Goal: Transaction & Acquisition: Purchase product/service

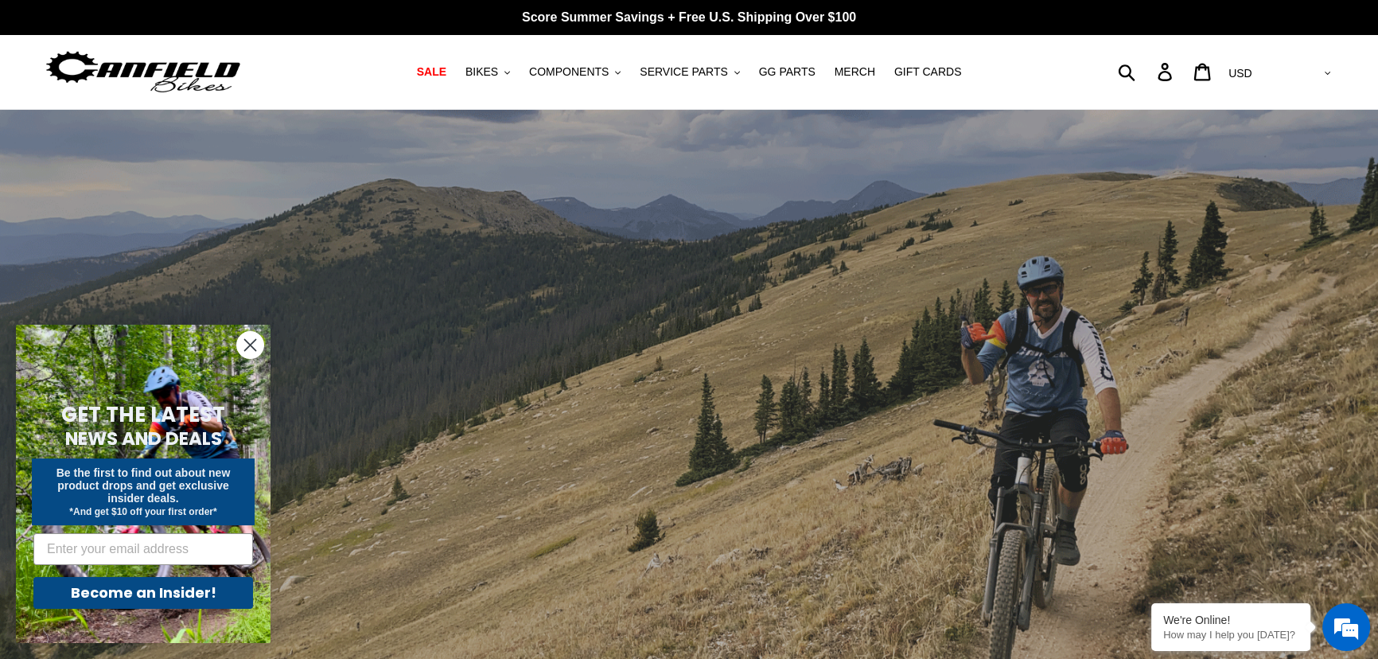
click at [251, 345] on circle "Close dialog" at bounding box center [250, 345] width 26 height 26
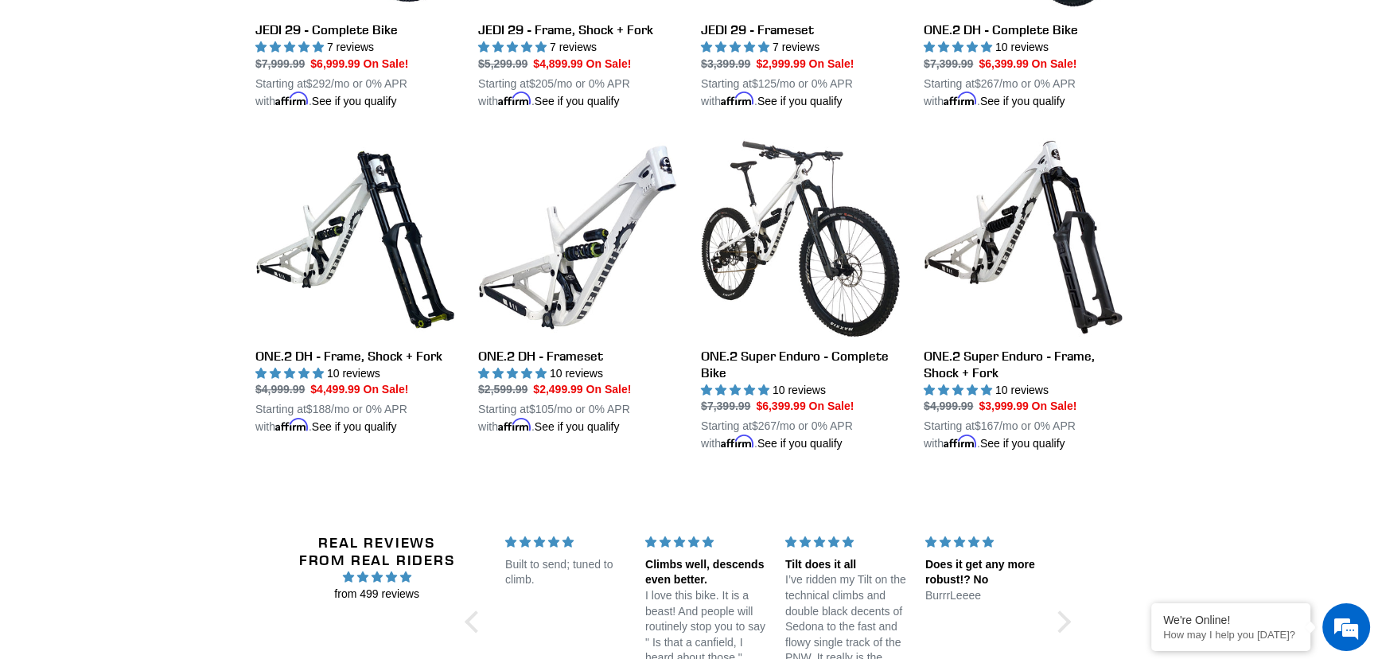
scroll to position [2025, 0]
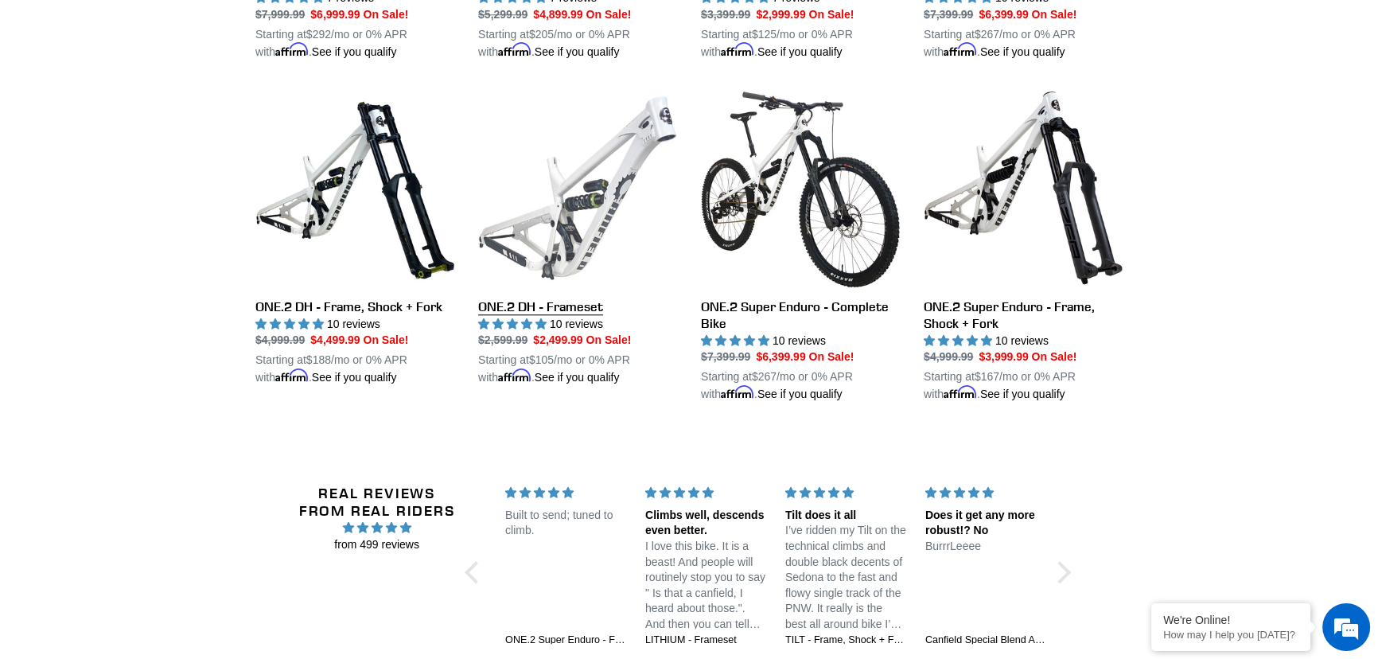
click at [621, 146] on link "ONE.2 DH - Frameset" at bounding box center [577, 237] width 199 height 298
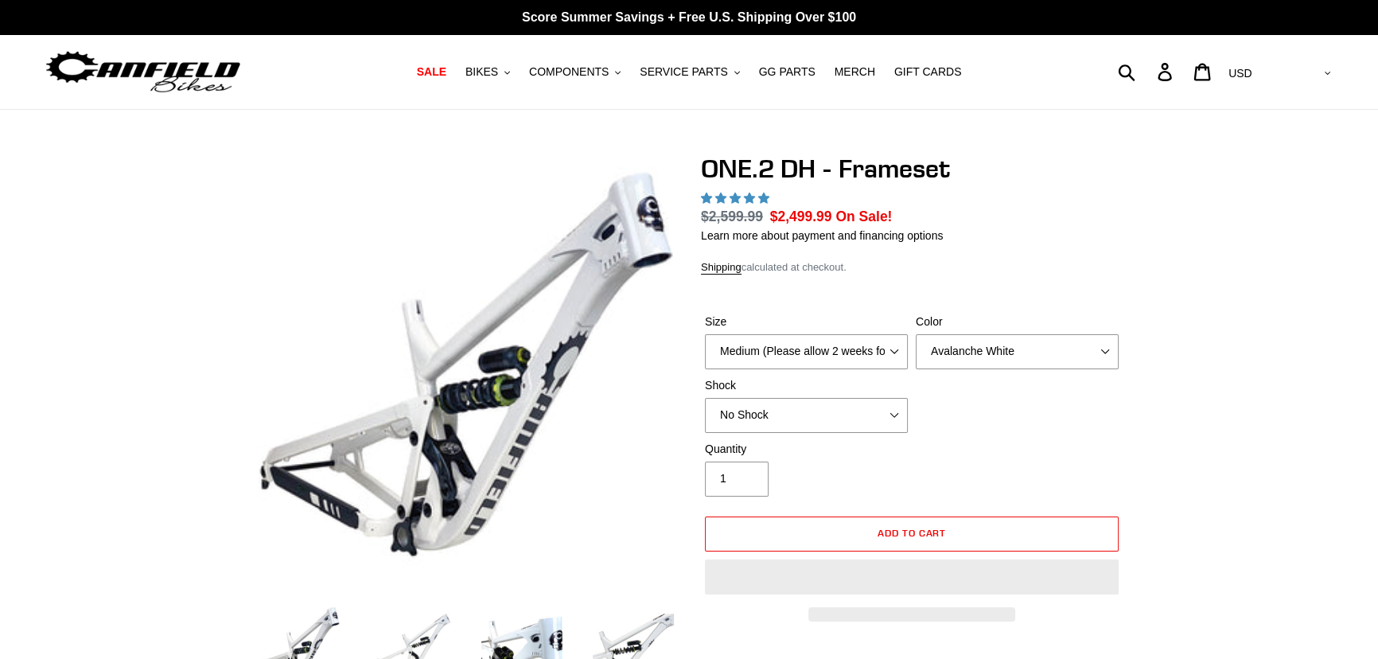
select select "highest-rating"
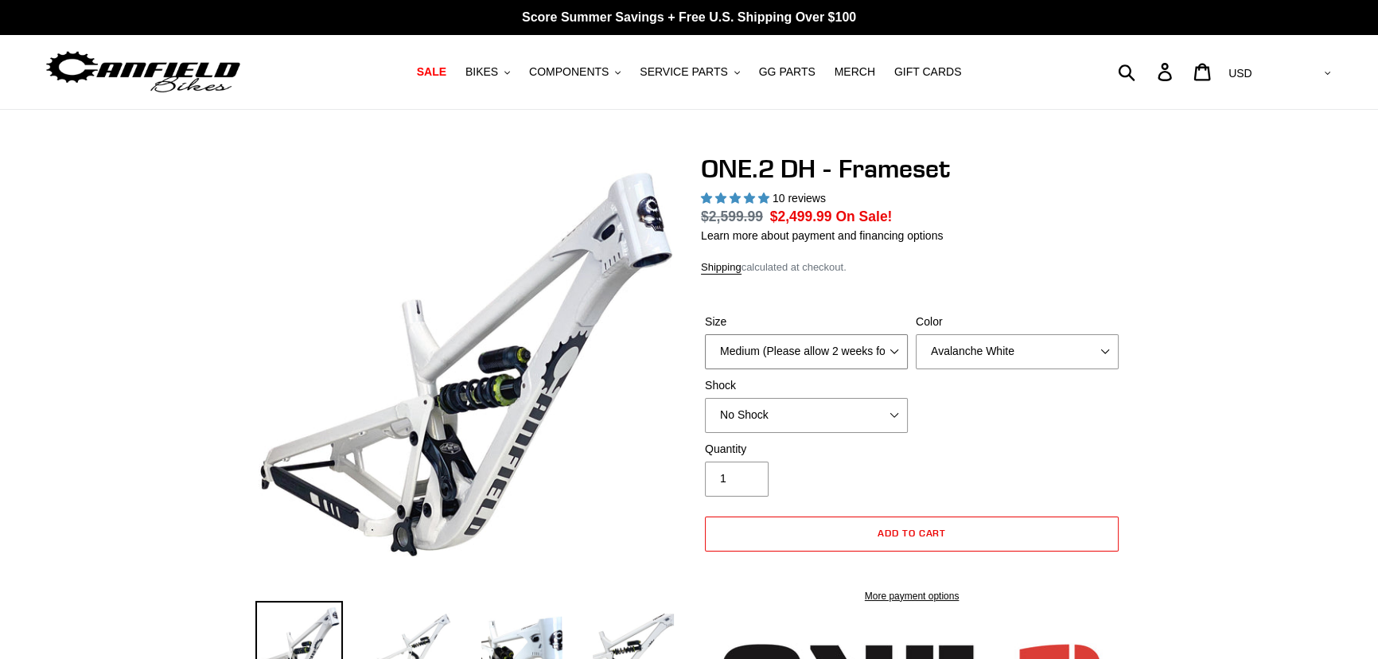
click at [788, 358] on select "Medium (Please allow 2 weeks for delivery) Large (Sold Out)" at bounding box center [806, 351] width 203 height 35
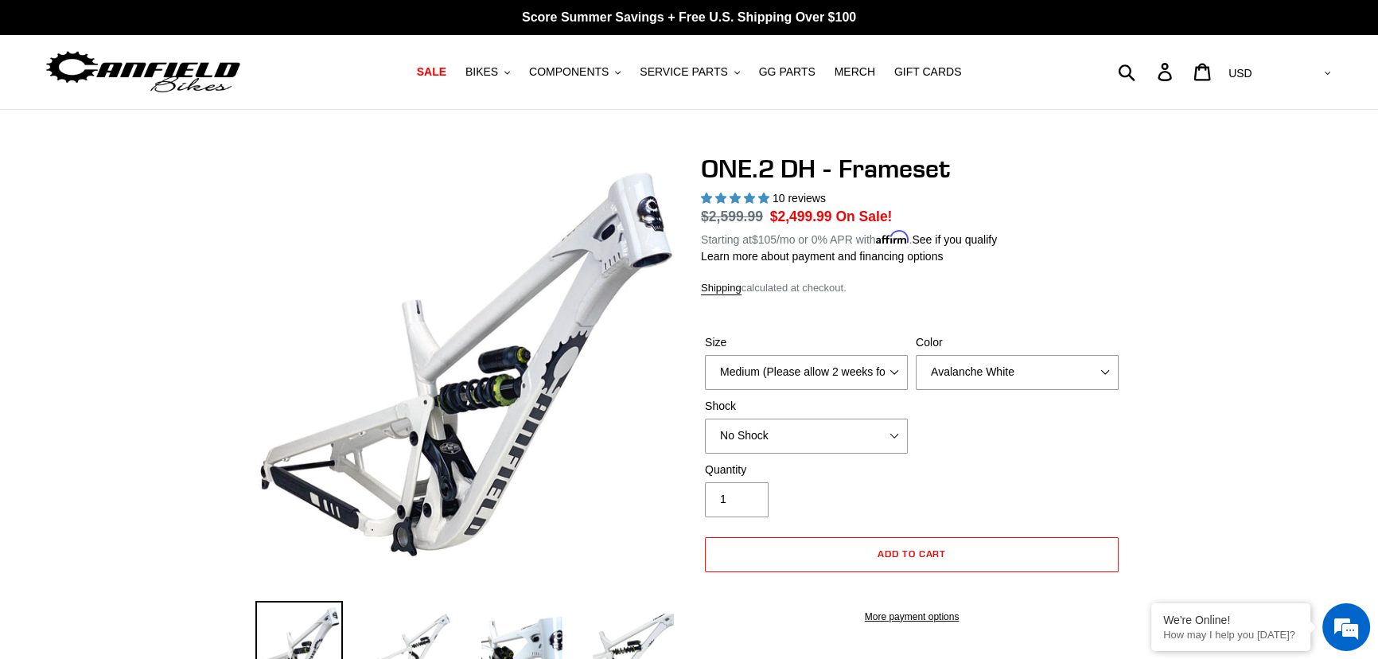
click at [975, 399] on div "Size Medium (Please allow 2 weeks for delivery) Large (Sold Out) Color Avalanch…" at bounding box center [912, 397] width 422 height 127
click at [1027, 375] on select "Avalanche White Bentonite Grey" at bounding box center [1017, 372] width 203 height 35
select select "Bentonite Grey"
click at [916, 355] on select "Avalanche White Bentonite Grey" at bounding box center [1017, 372] width 203 height 35
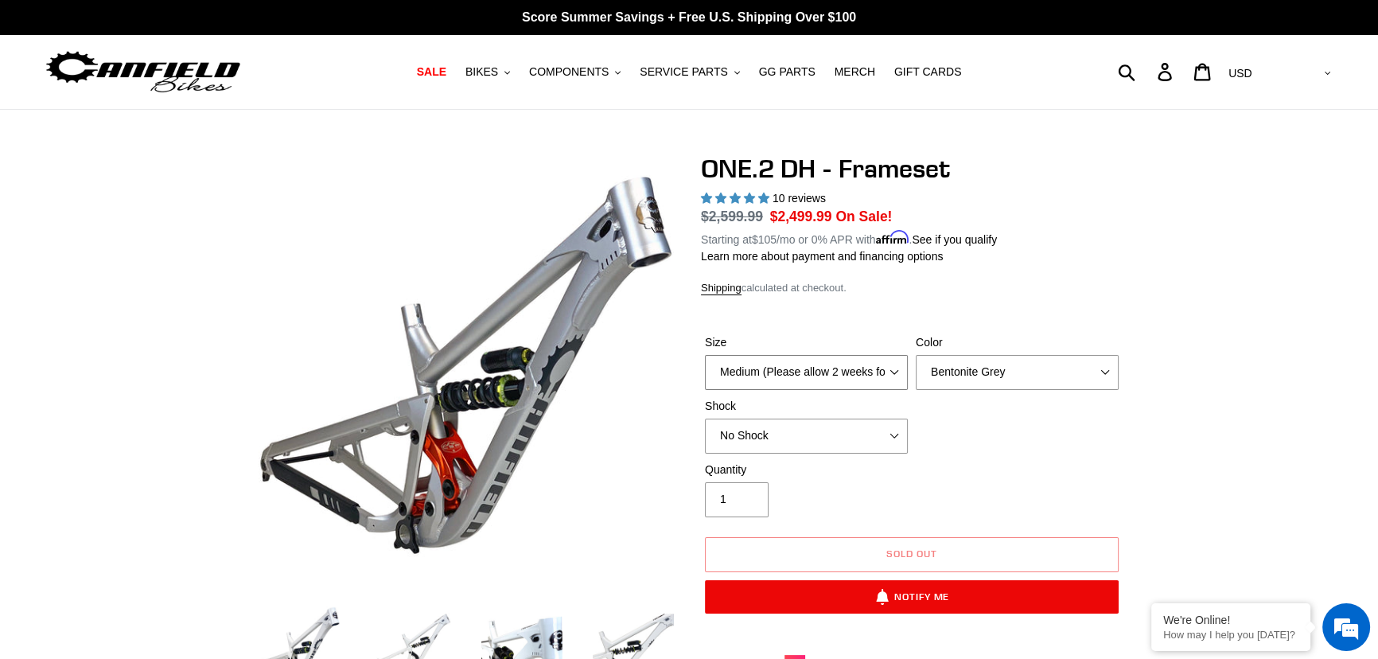
click at [758, 366] on select "Medium (Please allow 2 weeks for delivery) Large (Sold Out)" at bounding box center [806, 372] width 203 height 35
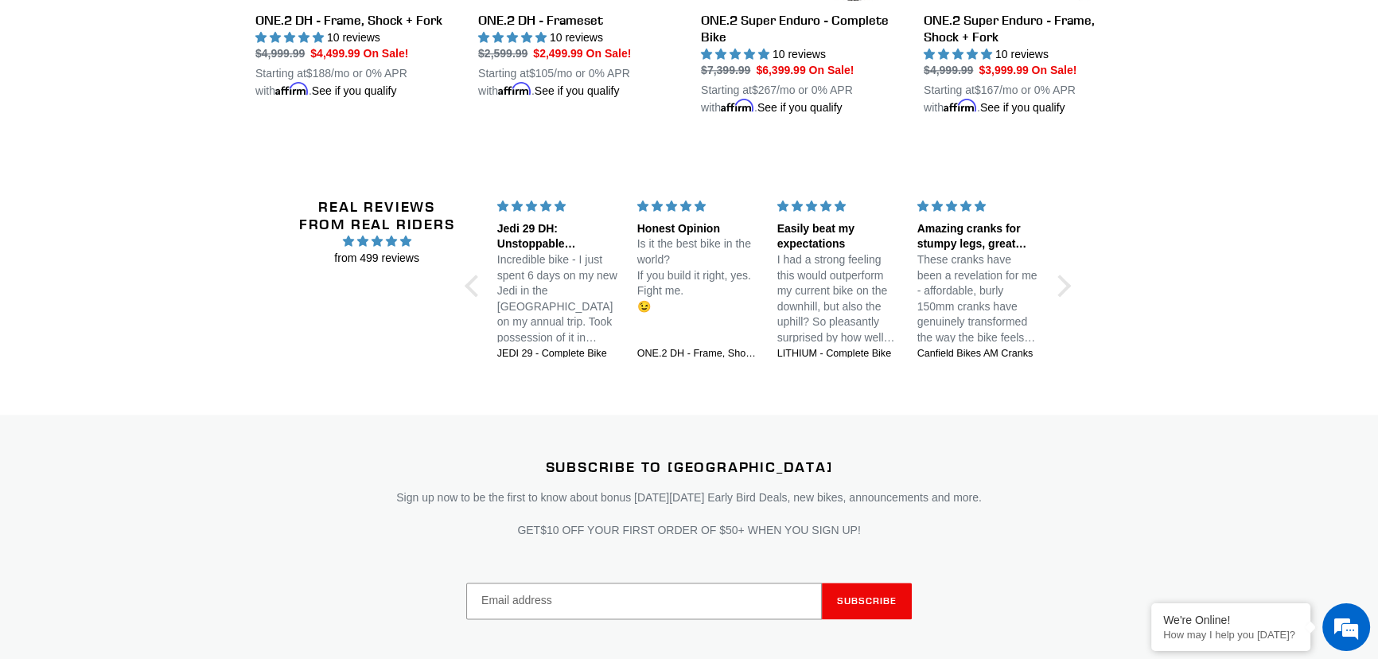
scroll to position [2315, 0]
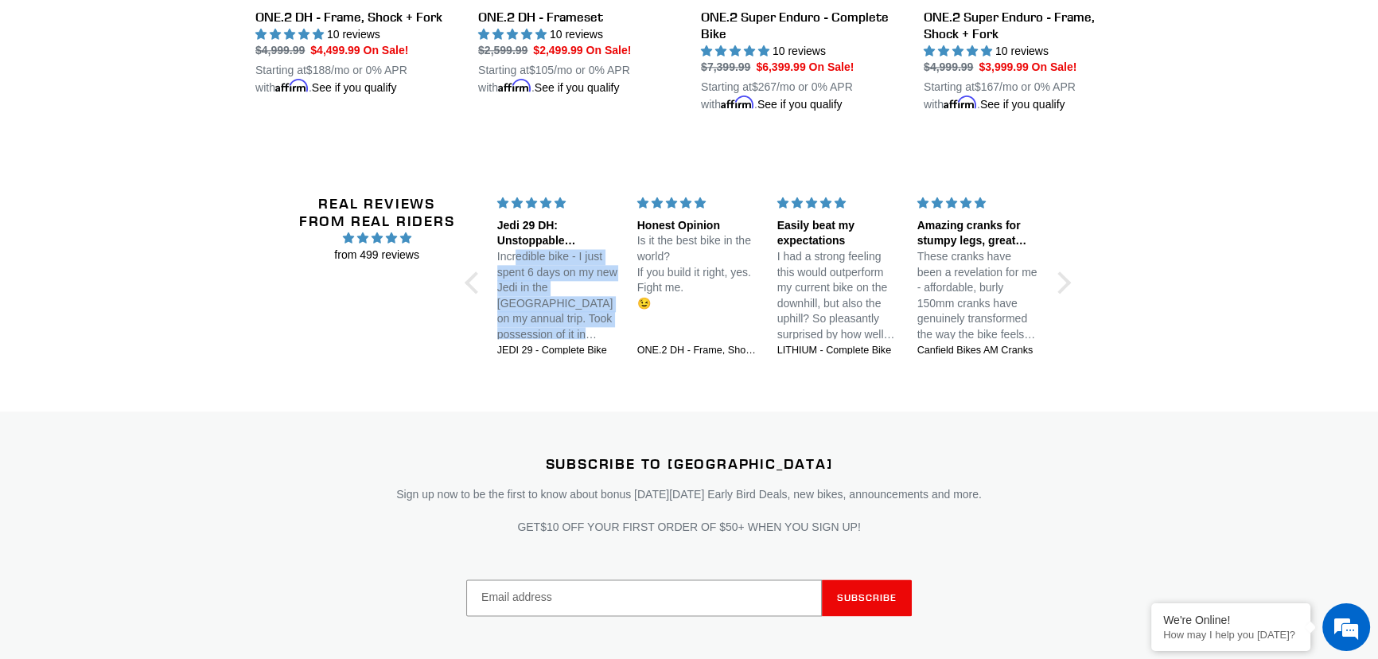
drag, startPoint x: 515, startPoint y: 251, endPoint x: 529, endPoint y: 328, distance: 78.5
click at [529, 328] on p "Incredible bike - I just spent 6 days on my new Jedi in the Whistler bike park …" at bounding box center [557, 296] width 121 height 94
click at [542, 294] on p "Incredible bike - I just spent 6 days on my new Jedi in the Whistler bike park …" at bounding box center [557, 296] width 121 height 94
drag, startPoint x: 577, startPoint y: 294, endPoint x: 573, endPoint y: 307, distance: 14.1
click at [577, 294] on p "Incredible bike - I just spent 6 days on my new Jedi in the Whistler bike park …" at bounding box center [557, 296] width 121 height 94
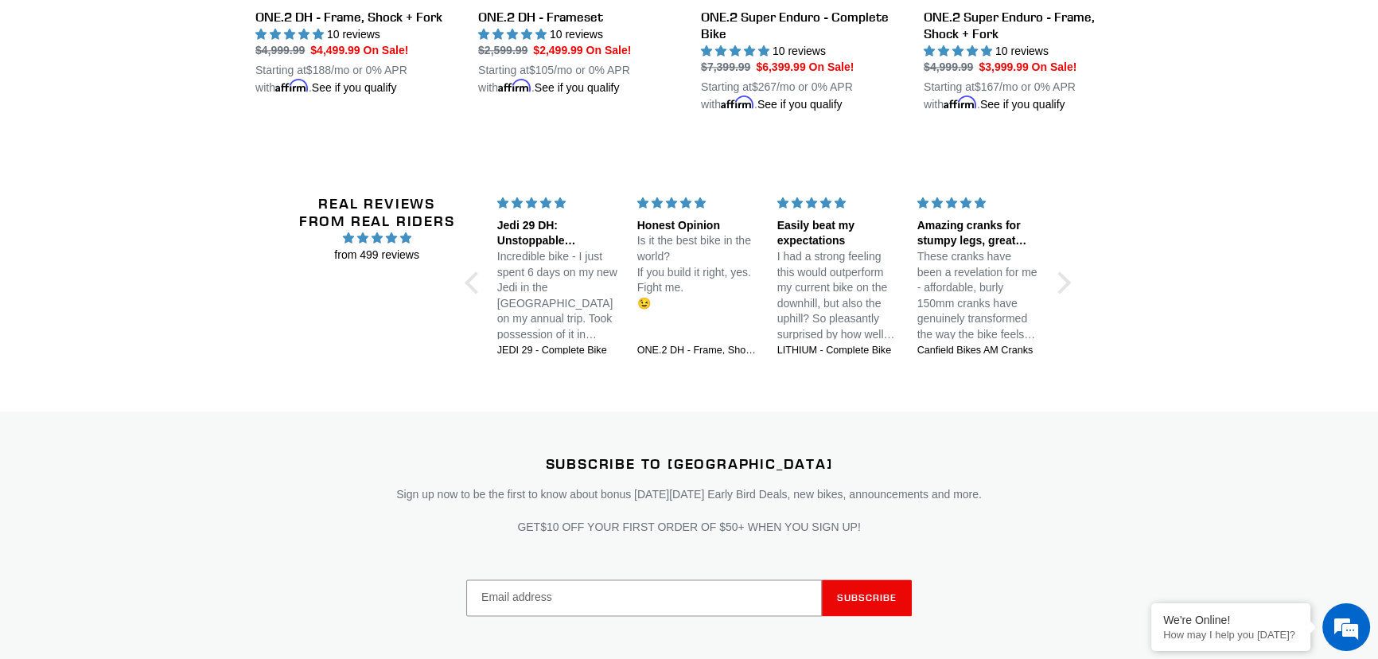
click at [573, 333] on p "Incredible bike - I just spent 6 days on my new Jedi in the Whistler bike park …" at bounding box center [557, 296] width 121 height 94
drag, startPoint x: 526, startPoint y: 302, endPoint x: 537, endPoint y: 290, distance: 15.8
click at [504, 362] on section "Jedi 29 DH: Unstoppable confidence at speed! Incredible bike - I just spent 6 d…" at bounding box center [768, 282] width 560 height 175
click at [541, 286] on p "Incredible bike - I just spent 6 days on my new Jedi in the Whistler bike park …" at bounding box center [557, 296] width 121 height 94
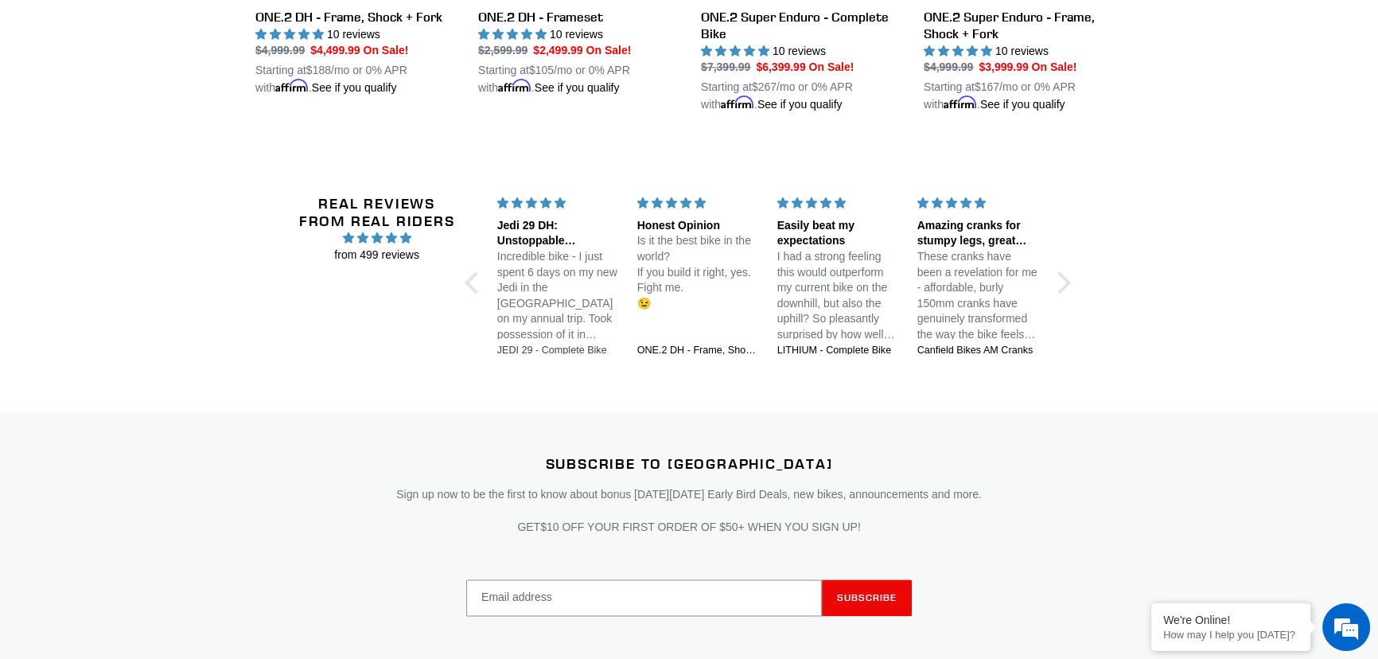
click at [529, 349] on div "JEDI 29 - Complete Bike" at bounding box center [557, 351] width 121 height 14
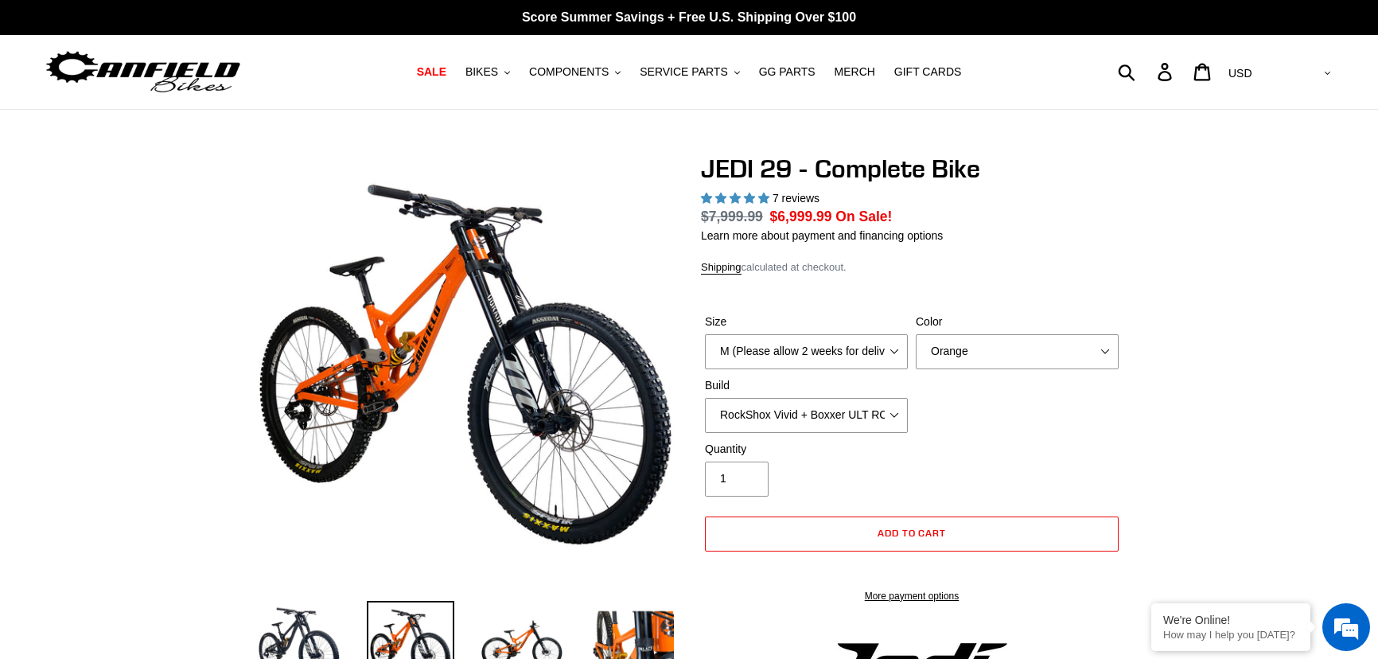
select select "highest-rating"
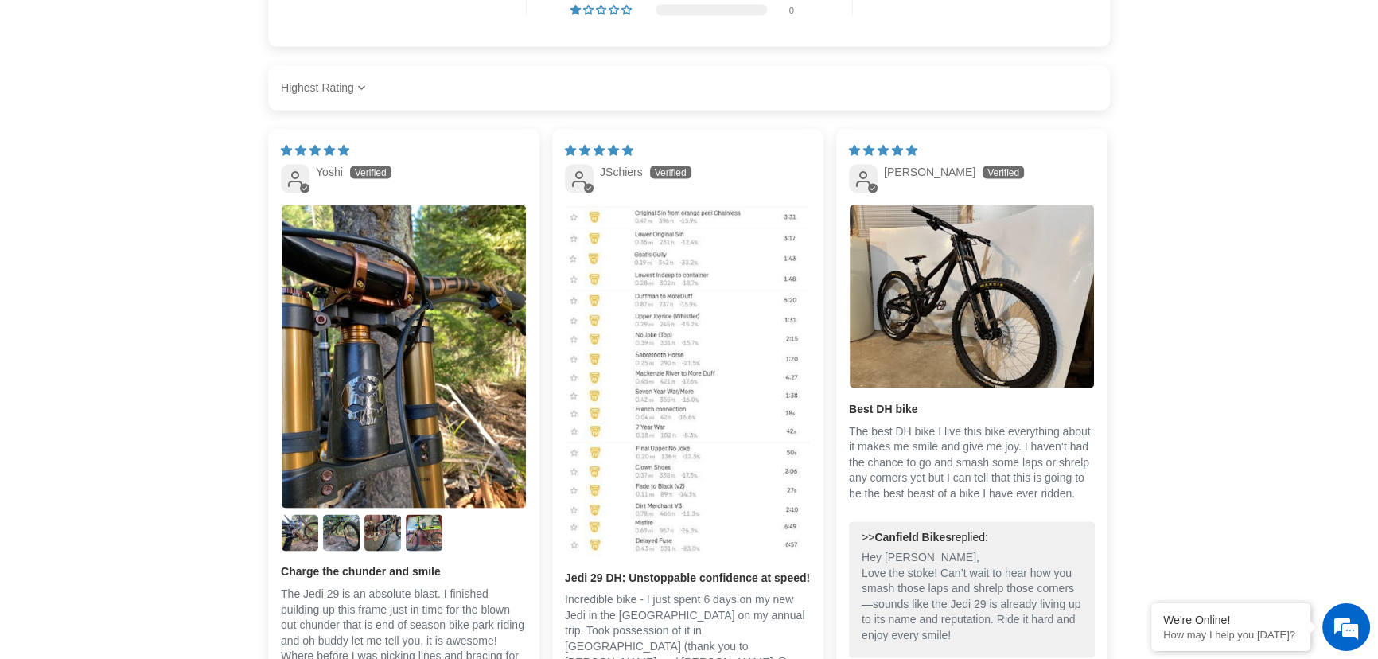
scroll to position [4028, 0]
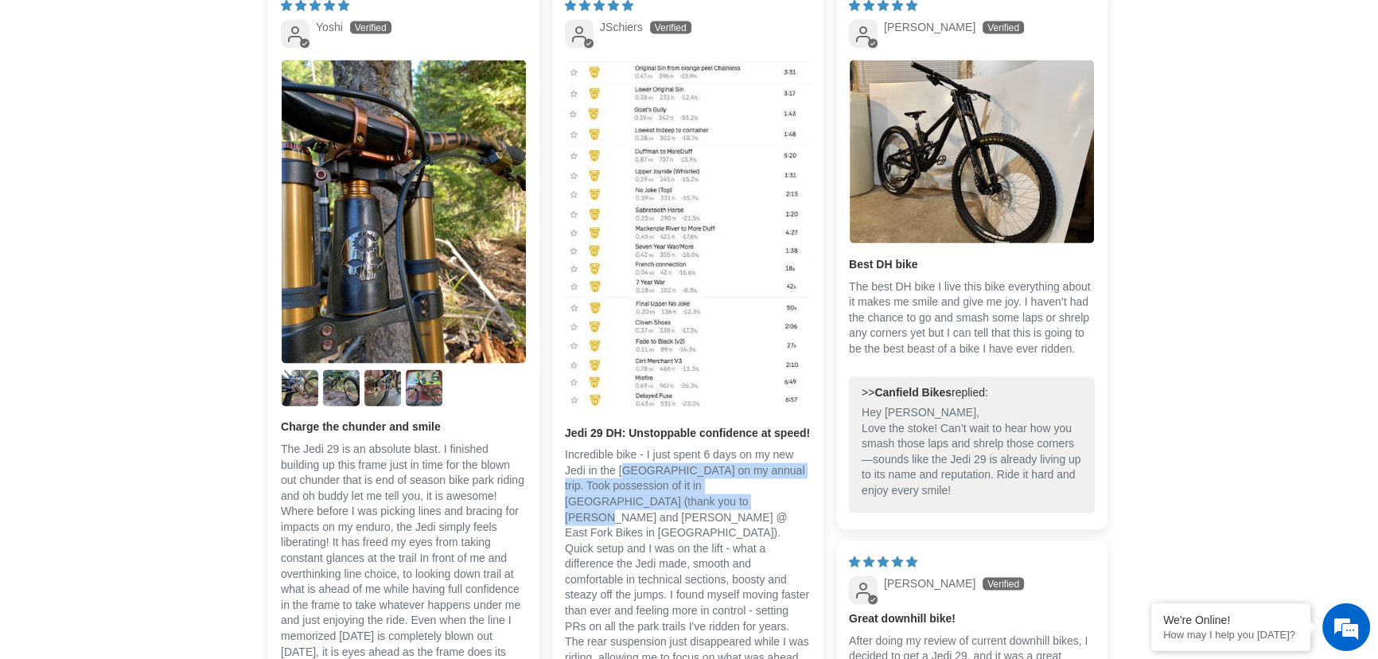
drag, startPoint x: 629, startPoint y: 469, endPoint x: 626, endPoint y: 513, distance: 43.8
click at [626, 513] on p "Incredible bike - I just spent 6 days on my new Jedi in the [GEOGRAPHIC_DATA] o…" at bounding box center [688, 587] width 246 height 281
click at [704, 493] on p "Incredible bike - I just spent 6 days on my new Jedi in the [GEOGRAPHIC_DATA] o…" at bounding box center [688, 587] width 246 height 281
click at [697, 493] on p "Incredible bike - I just spent 6 days on my new Jedi in the [GEOGRAPHIC_DATA] o…" at bounding box center [688, 587] width 246 height 281
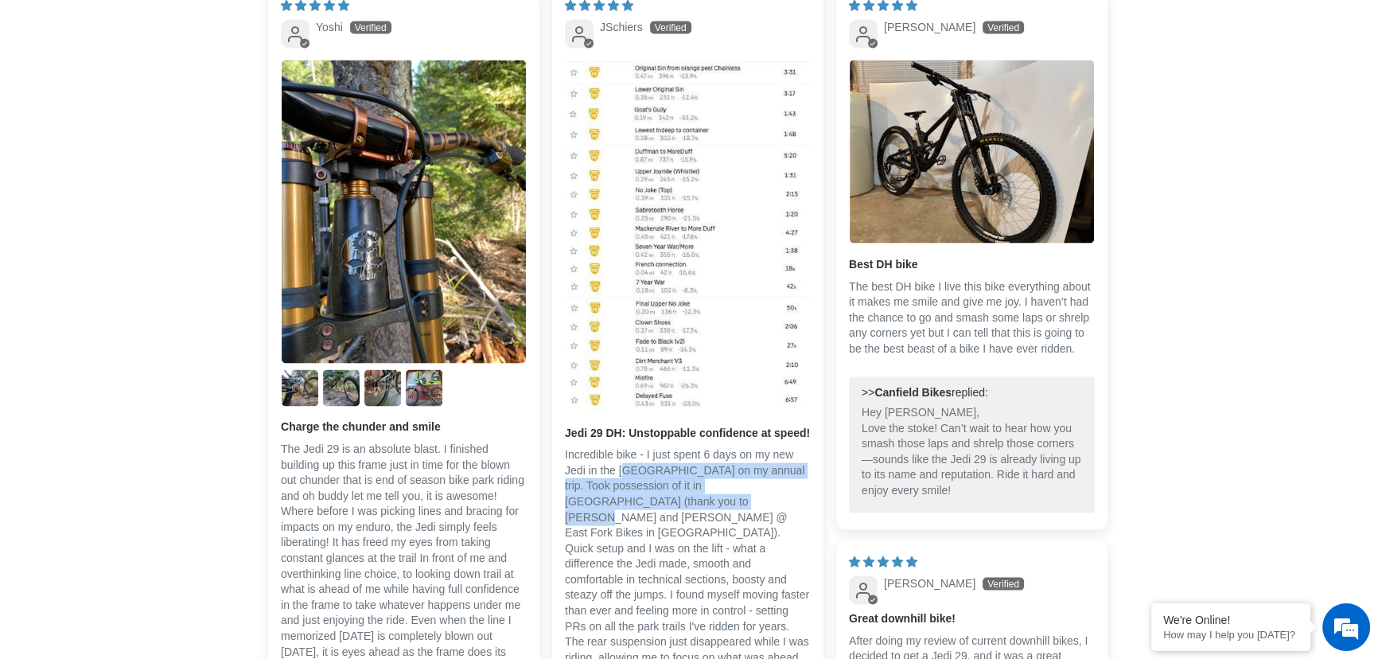
click at [611, 512] on p "Incredible bike - I just spent 6 days on my new Jedi in the [GEOGRAPHIC_DATA] o…" at bounding box center [688, 587] width 246 height 281
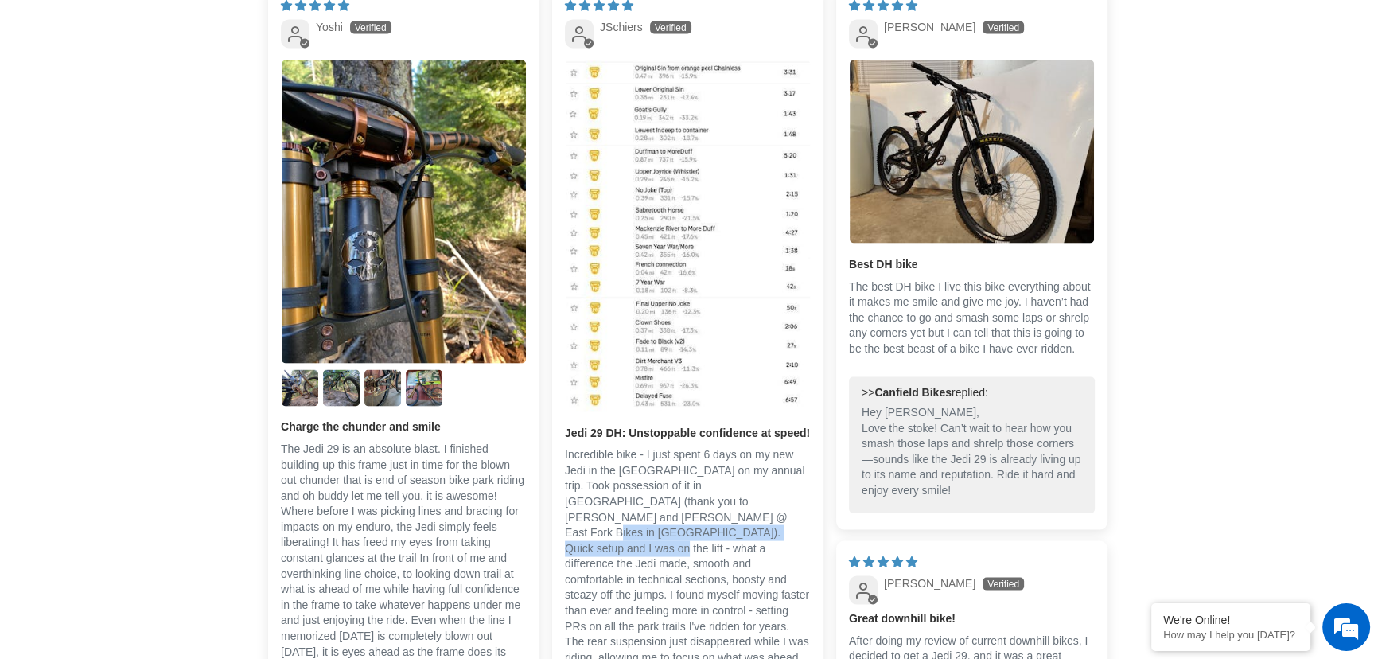
drag, startPoint x: 575, startPoint y: 520, endPoint x: 595, endPoint y: 532, distance: 23.5
click at [575, 541] on p "Incredible bike - I just spent 6 days on my new Jedi in the [GEOGRAPHIC_DATA] o…" at bounding box center [688, 587] width 246 height 281
click at [723, 571] on p "Incredible bike - I just spent 6 days on my new Jedi in the [GEOGRAPHIC_DATA] o…" at bounding box center [688, 587] width 246 height 281
drag, startPoint x: 577, startPoint y: 520, endPoint x: 577, endPoint y: 560, distance: 39.8
click at [577, 560] on p "Incredible bike - I just spent 6 days on my new Jedi in the [GEOGRAPHIC_DATA] o…" at bounding box center [688, 587] width 246 height 281
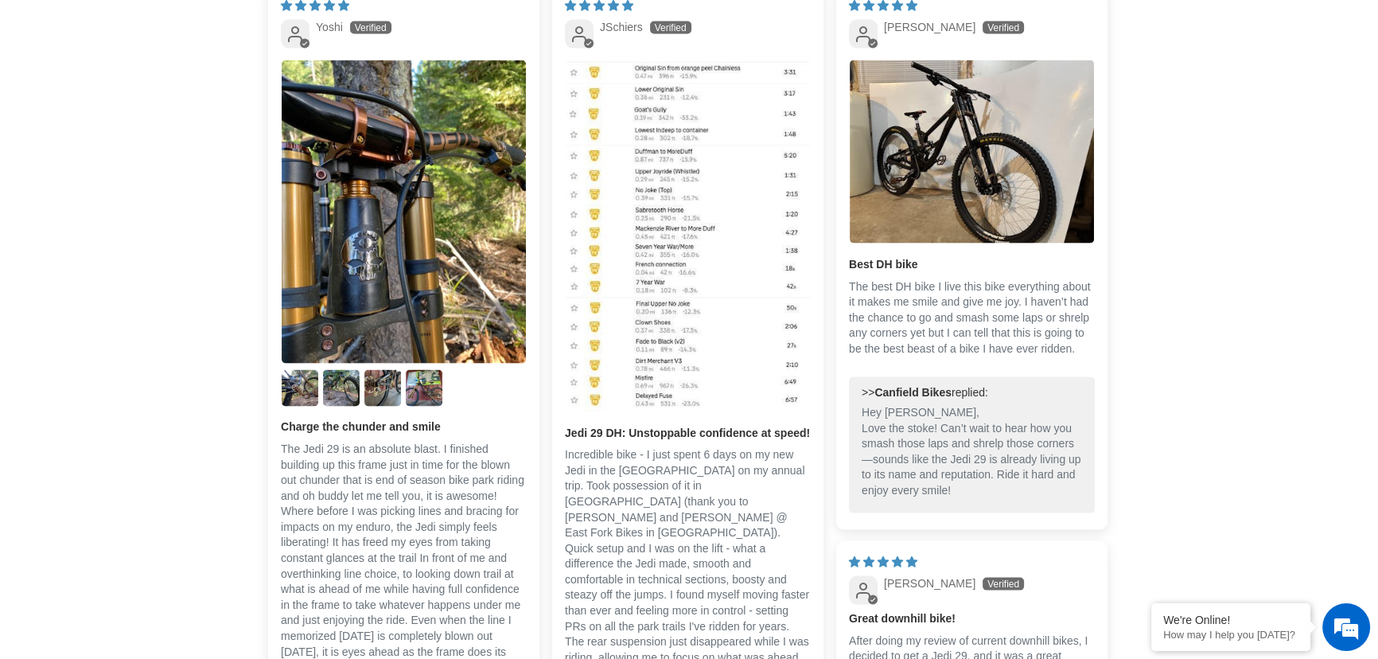
click at [605, 575] on p "Incredible bike - I just spent 6 days on my new Jedi in the Whistler bike park …" at bounding box center [688, 587] width 246 height 281
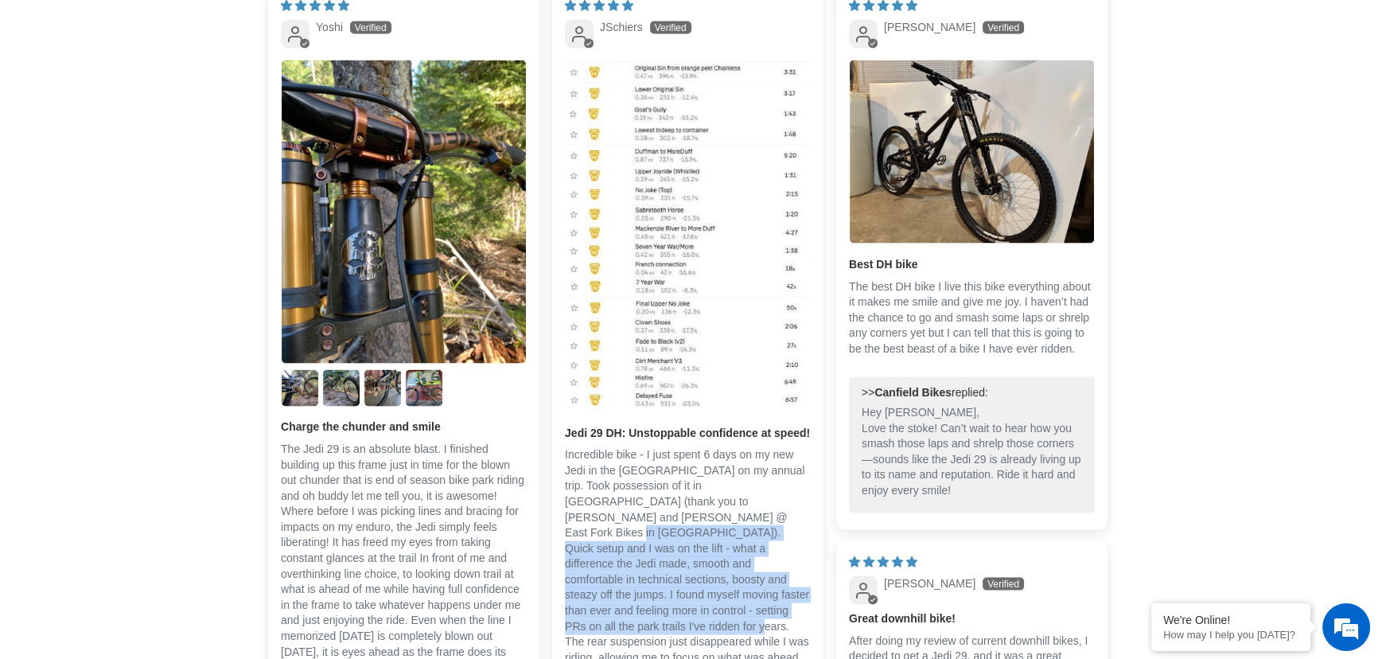
drag, startPoint x: 599, startPoint y: 527, endPoint x: 605, endPoint y: 602, distance: 75.8
click at [594, 610] on p "Incredible bike - I just spent 6 days on my new Jedi in the Whistler bike park …" at bounding box center [688, 587] width 246 height 281
click at [629, 573] on p "Incredible bike - I just spent 6 days on my new Jedi in the Whistler bike park …" at bounding box center [688, 587] width 246 height 281
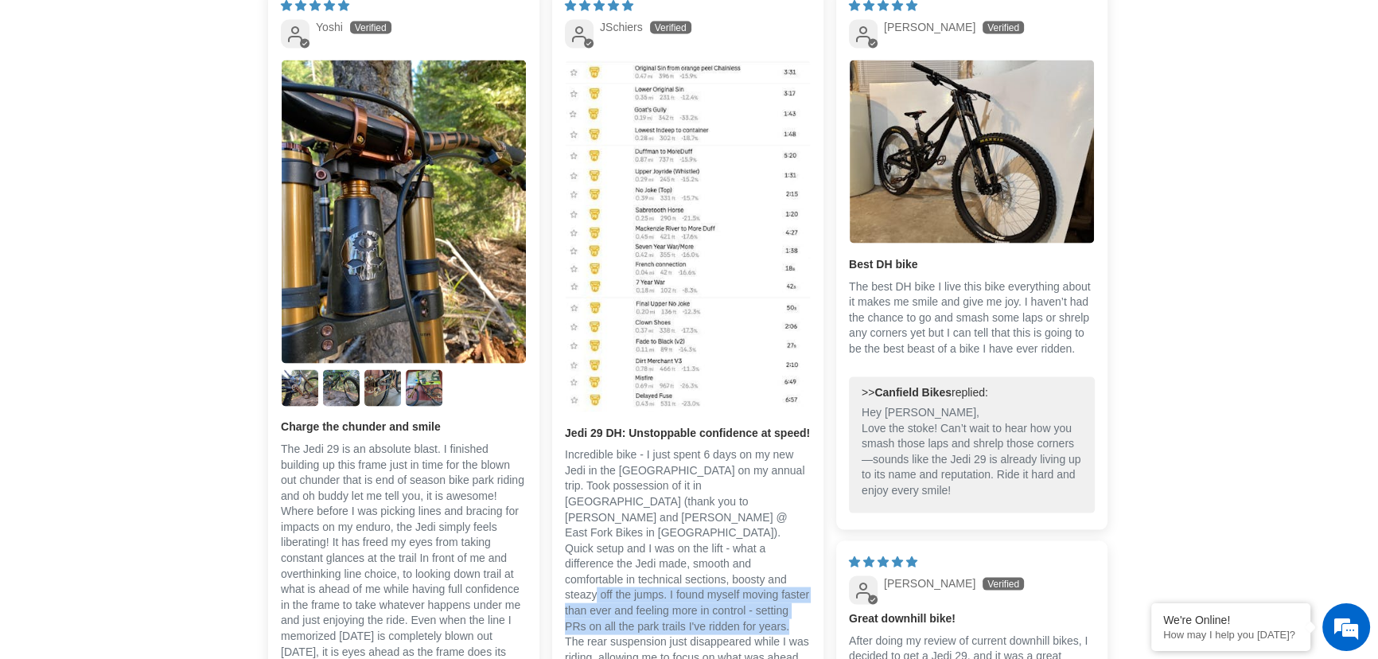
drag, startPoint x: 628, startPoint y: 564, endPoint x: 620, endPoint y: 613, distance: 49.2
click at [620, 613] on p "Incredible bike - I just spent 6 days on my new Jedi in the Whistler bike park …" at bounding box center [688, 587] width 246 height 281
click at [649, 565] on p "Incredible bike - I just spent 6 days on my new Jedi in the Whistler bike park …" at bounding box center [688, 587] width 246 height 281
drag, startPoint x: 598, startPoint y: 547, endPoint x: 563, endPoint y: 634, distance: 93.2
click at [563, 636] on div "08/13/2025 JSchiers Jedi 29 DH: Unstoppable confidence at speed! Incredible bik…" at bounding box center [687, 516] width 271 height 1062
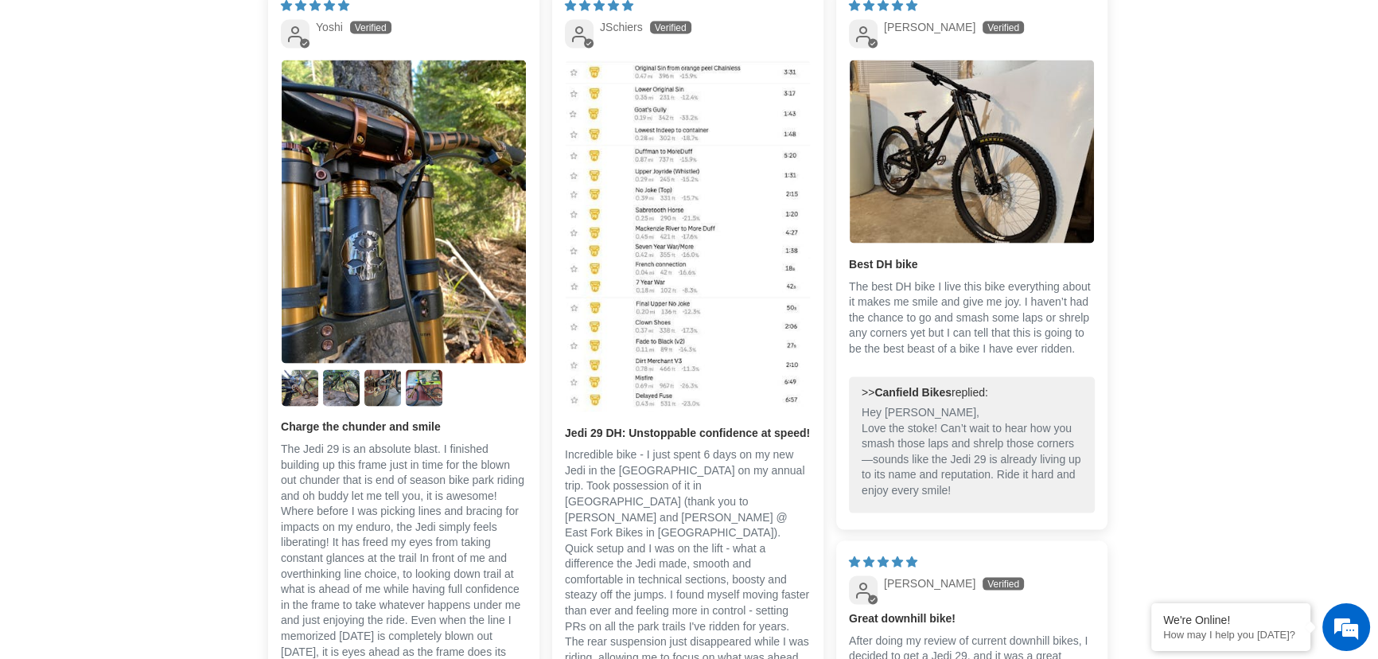
click at [633, 626] on p "Incredible bike - I just spent 6 days on my new Jedi in the Whistler bike park …" at bounding box center [688, 587] width 246 height 281
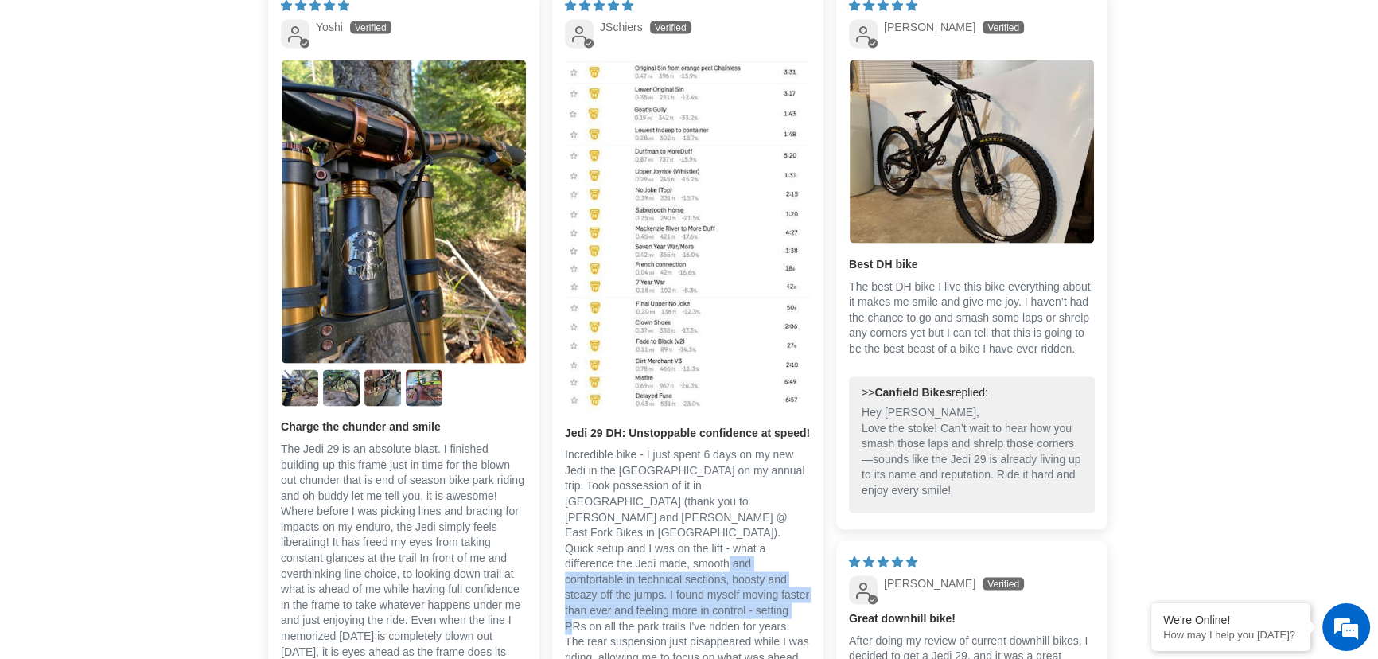
drag, startPoint x: 595, startPoint y: 556, endPoint x: 593, endPoint y: 605, distance: 48.6
click at [593, 605] on p "Incredible bike - I just spent 6 days on my new Jedi in the Whistler bike park …" at bounding box center [688, 587] width 246 height 281
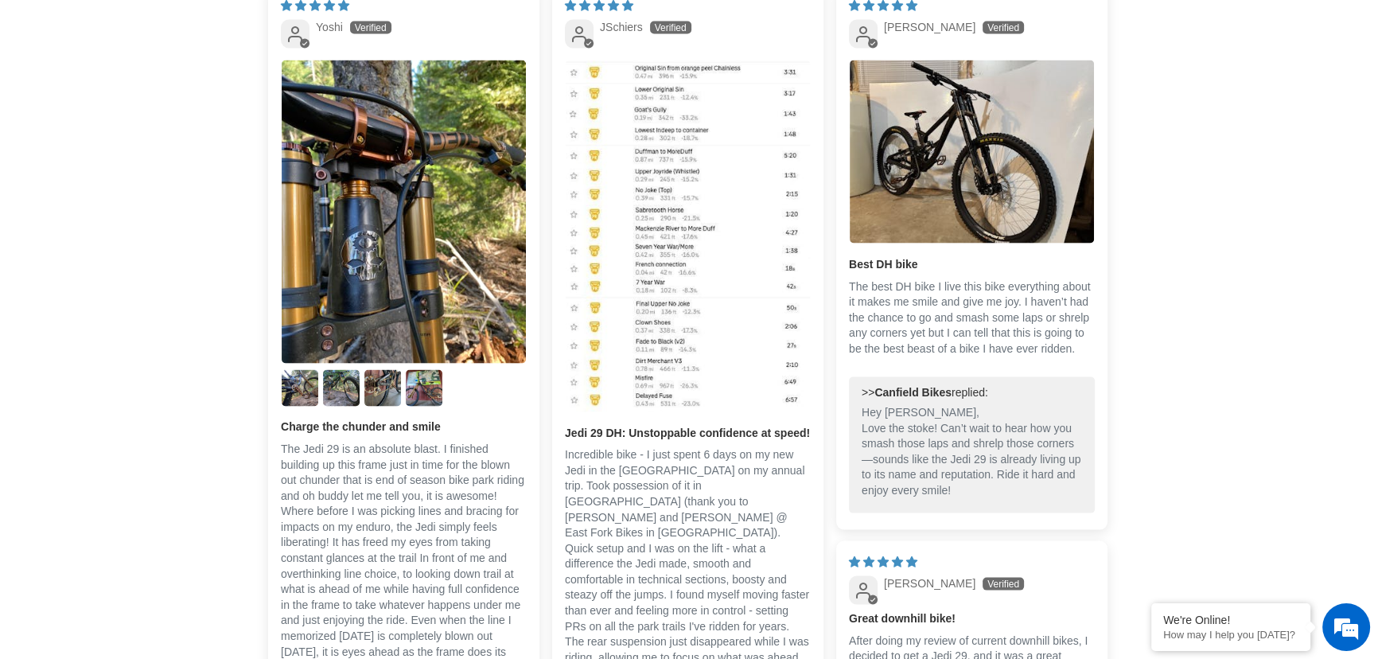
click at [654, 617] on p "Incredible bike - I just spent 6 days on my new Jedi in the Whistler bike park …" at bounding box center [688, 587] width 246 height 281
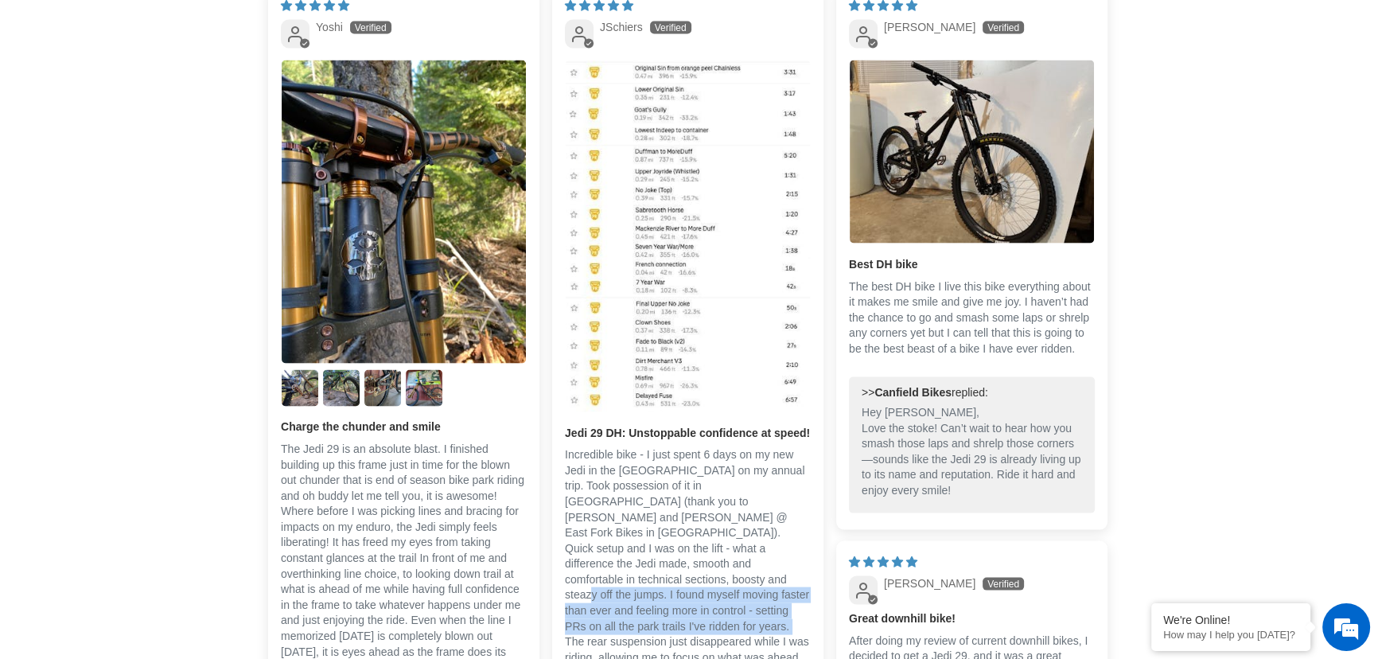
drag, startPoint x: 625, startPoint y: 574, endPoint x: 622, endPoint y: 614, distance: 39.9
click at [622, 614] on p "Incredible bike - I just spent 6 days on my new Jedi in the Whistler bike park …" at bounding box center [688, 587] width 246 height 281
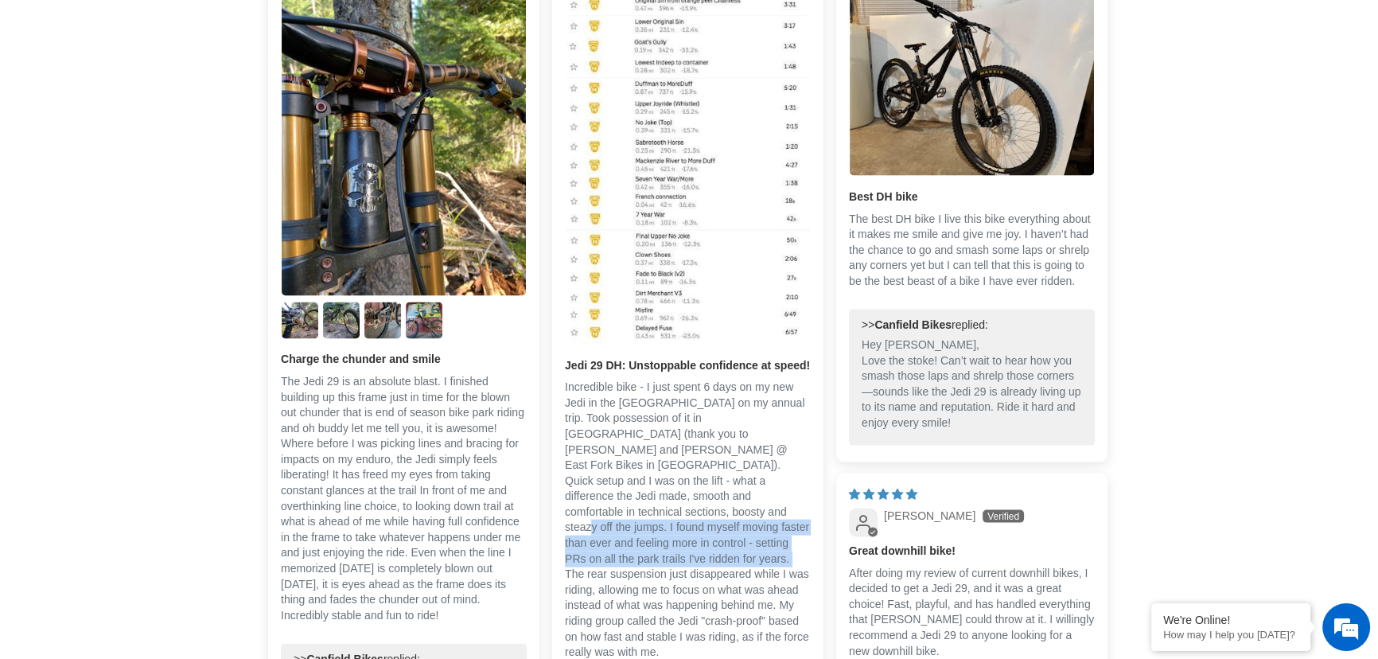
scroll to position [4173, 0]
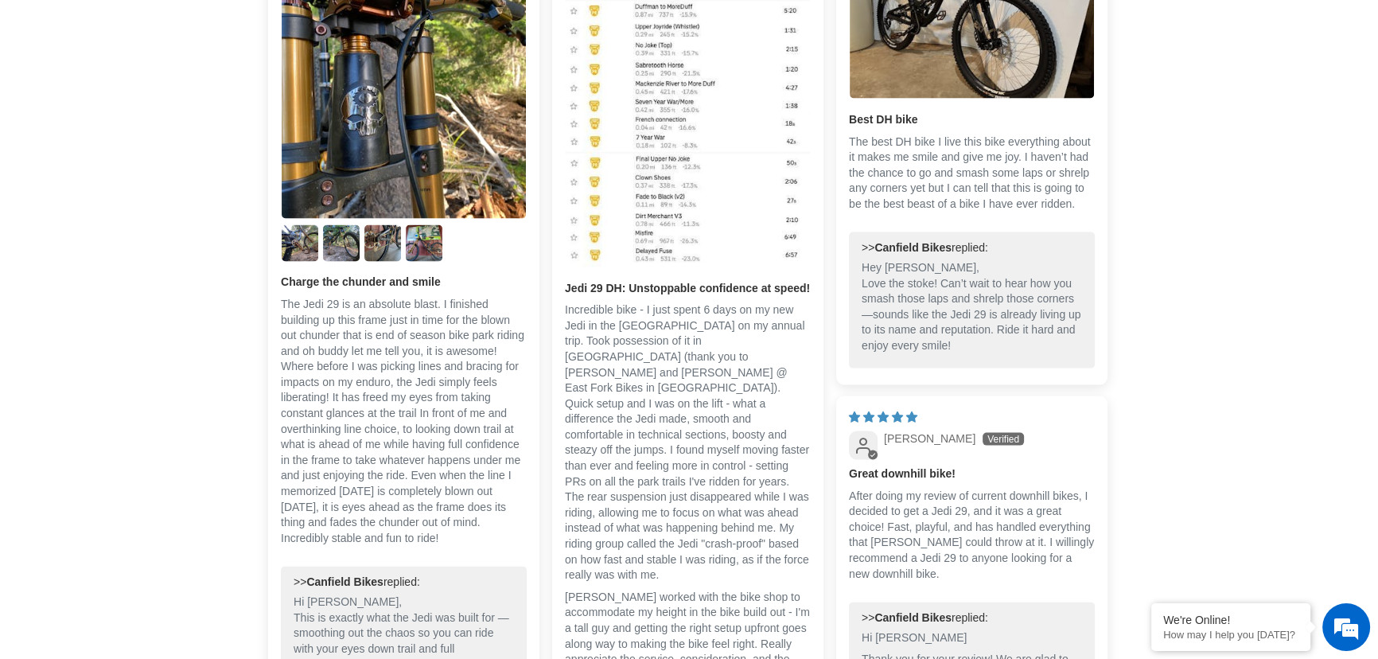
click at [640, 514] on p "Incredible bike - I just spent 6 days on my new Jedi in the Whistler bike park …" at bounding box center [688, 442] width 246 height 281
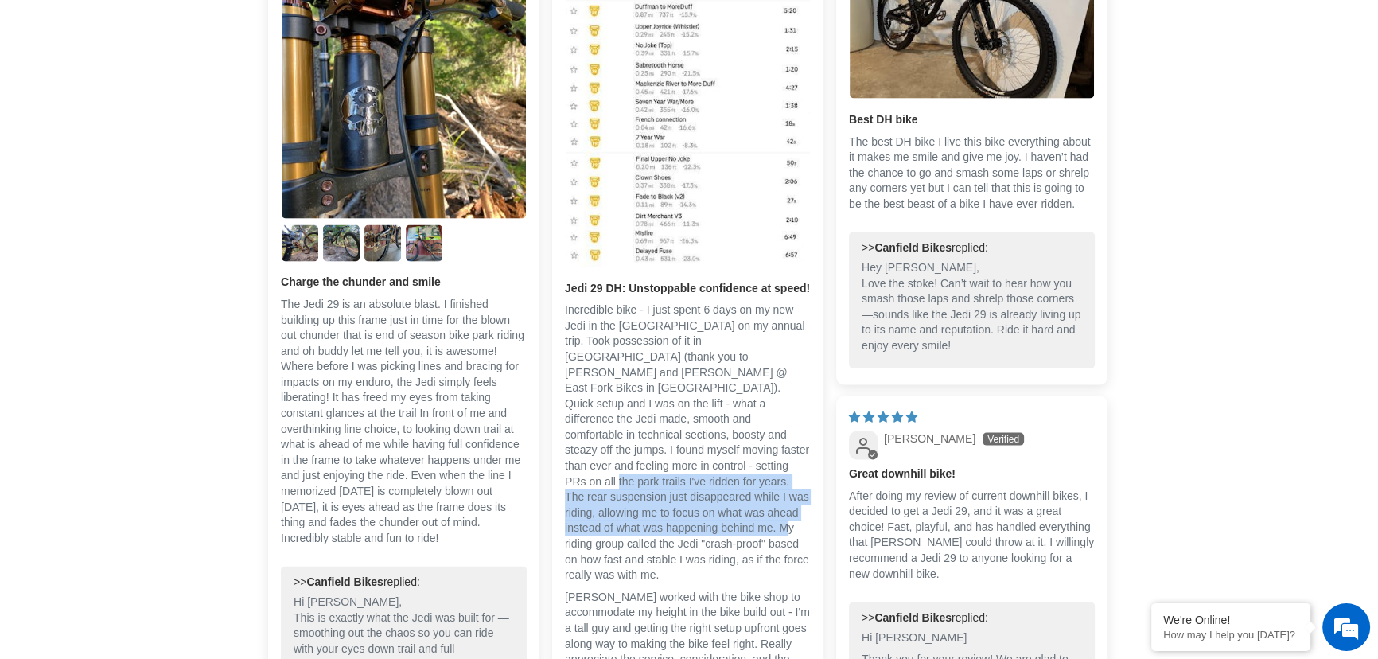
drag, startPoint x: 625, startPoint y: 474, endPoint x: 610, endPoint y: 523, distance: 50.6
click at [610, 523] on p "Incredible bike - I just spent 6 days on my new Jedi in the Whistler bike park …" at bounding box center [688, 442] width 246 height 281
click at [620, 489] on p "Incredible bike - I just spent 6 days on my new Jedi in the Whistler bike park …" at bounding box center [688, 442] width 246 height 281
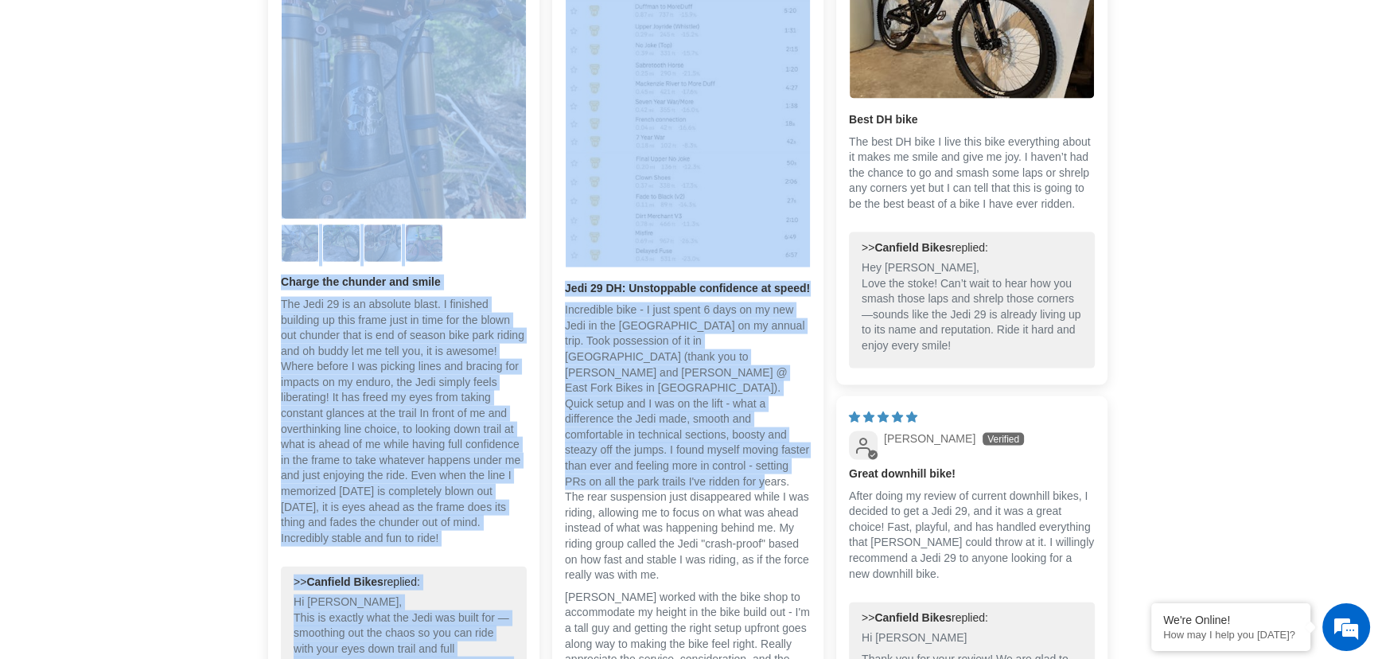
drag, startPoint x: 589, startPoint y: 469, endPoint x: 550, endPoint y: 574, distance: 111.3
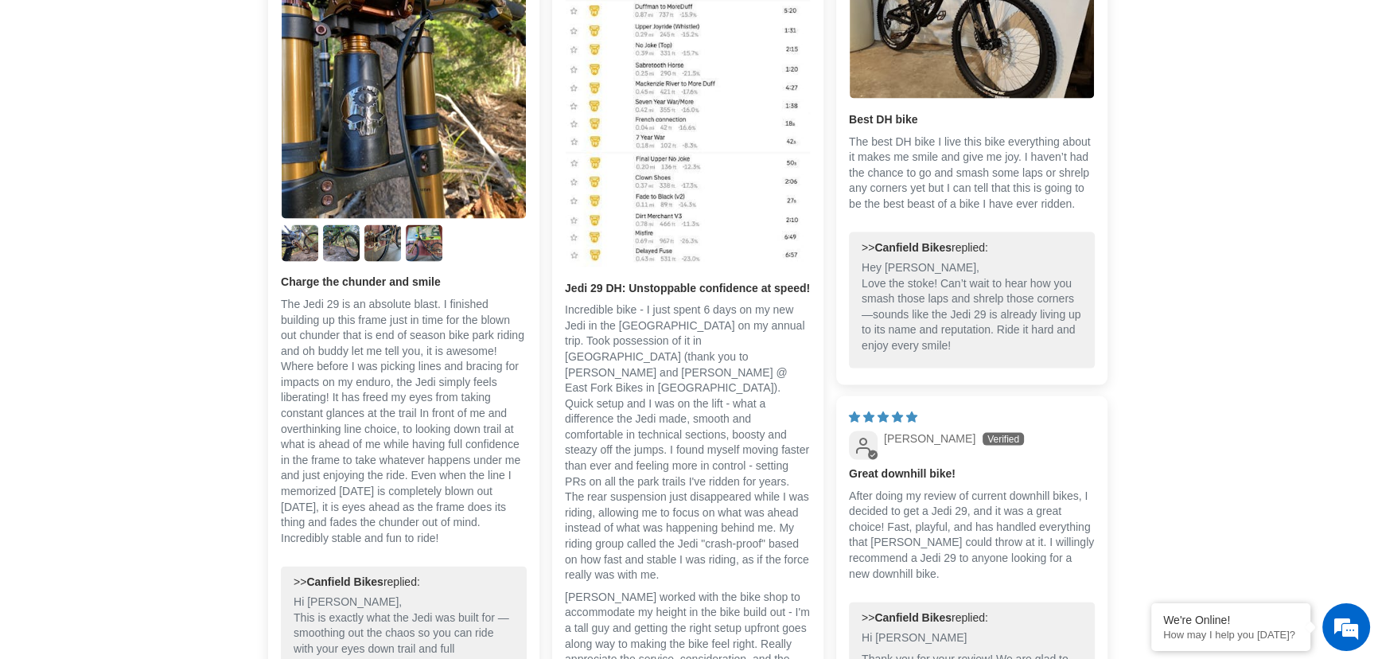
click at [621, 501] on p "Incredible bike - I just spent 6 days on my new Jedi in the Whistler bike park …" at bounding box center [688, 442] width 246 height 281
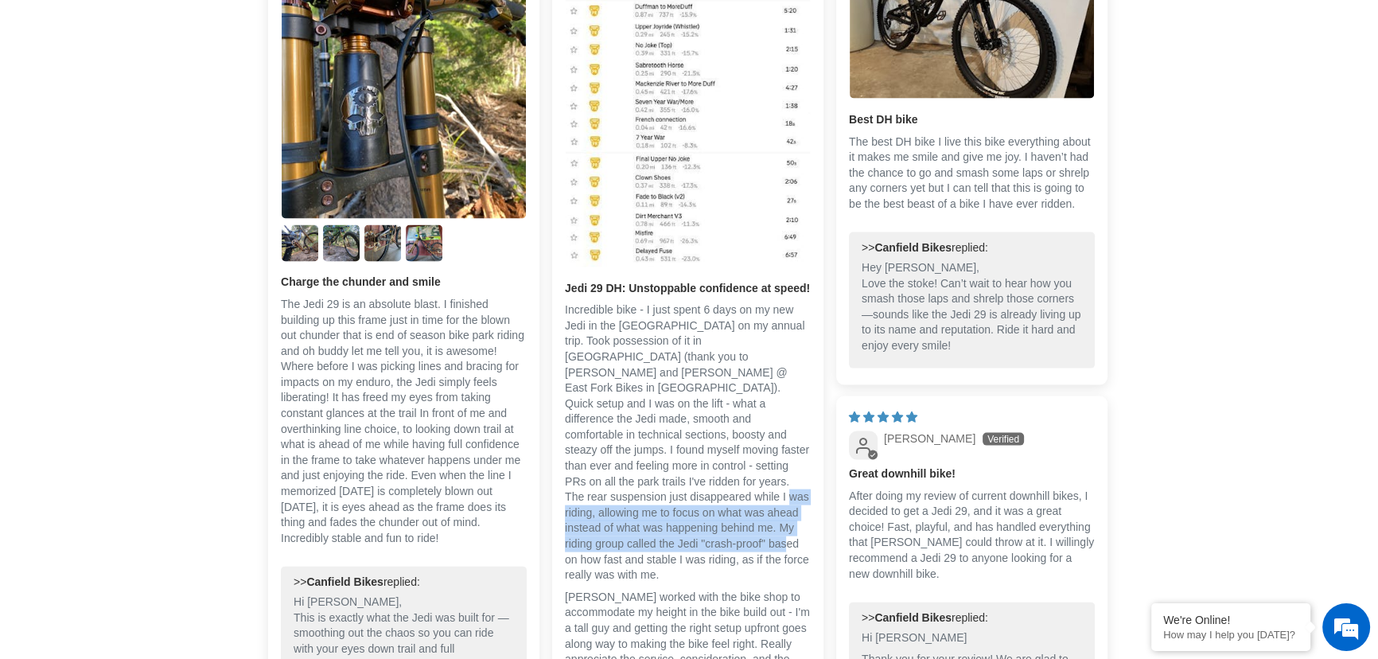
drag, startPoint x: 613, startPoint y: 494, endPoint x: 601, endPoint y: 532, distance: 40.0
click at [601, 532] on p "Incredible bike - I just spent 6 days on my new Jedi in the Whistler bike park …" at bounding box center [688, 442] width 246 height 281
click at [707, 517] on p "Incredible bike - I just spent 6 days on my new Jedi in the Whistler bike park …" at bounding box center [688, 442] width 246 height 281
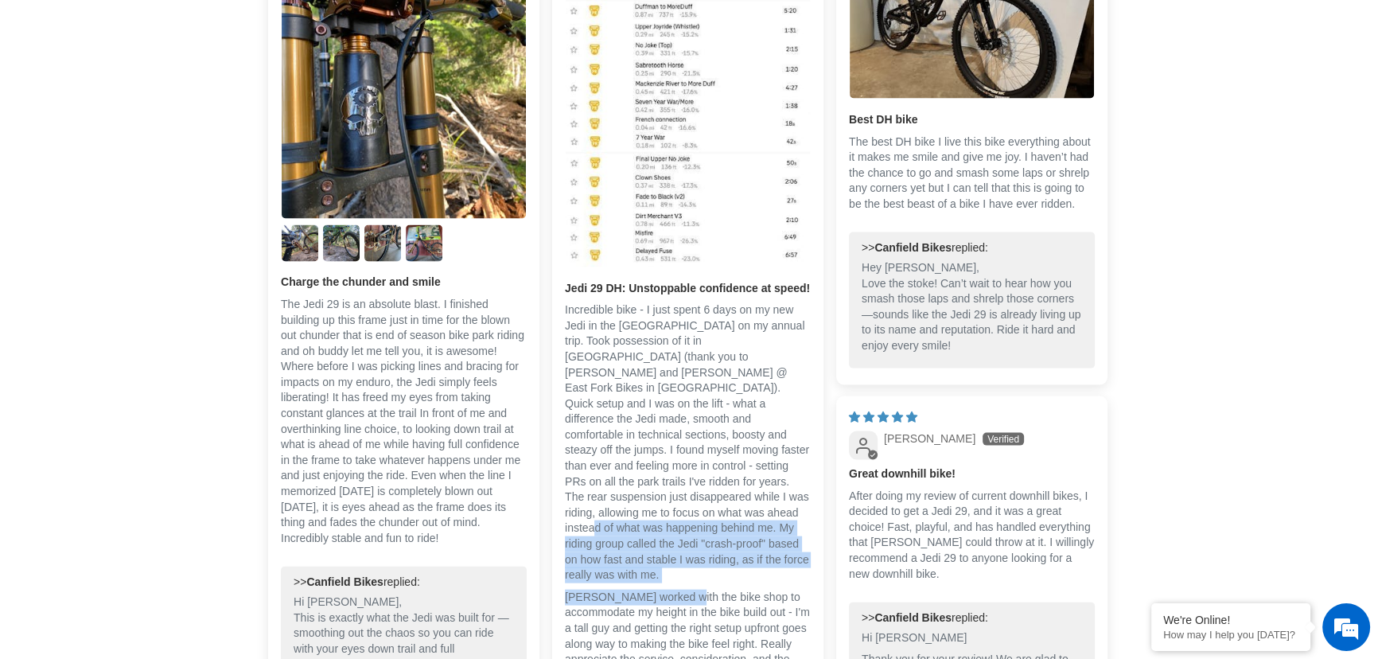
drag, startPoint x: 684, startPoint y: 509, endPoint x: 676, endPoint y: 549, distance: 40.6
click at [676, 549] on div "Incredible bike - I just spent 6 days on my new Jedi in the Whistler bike park …" at bounding box center [688, 492] width 246 height 380
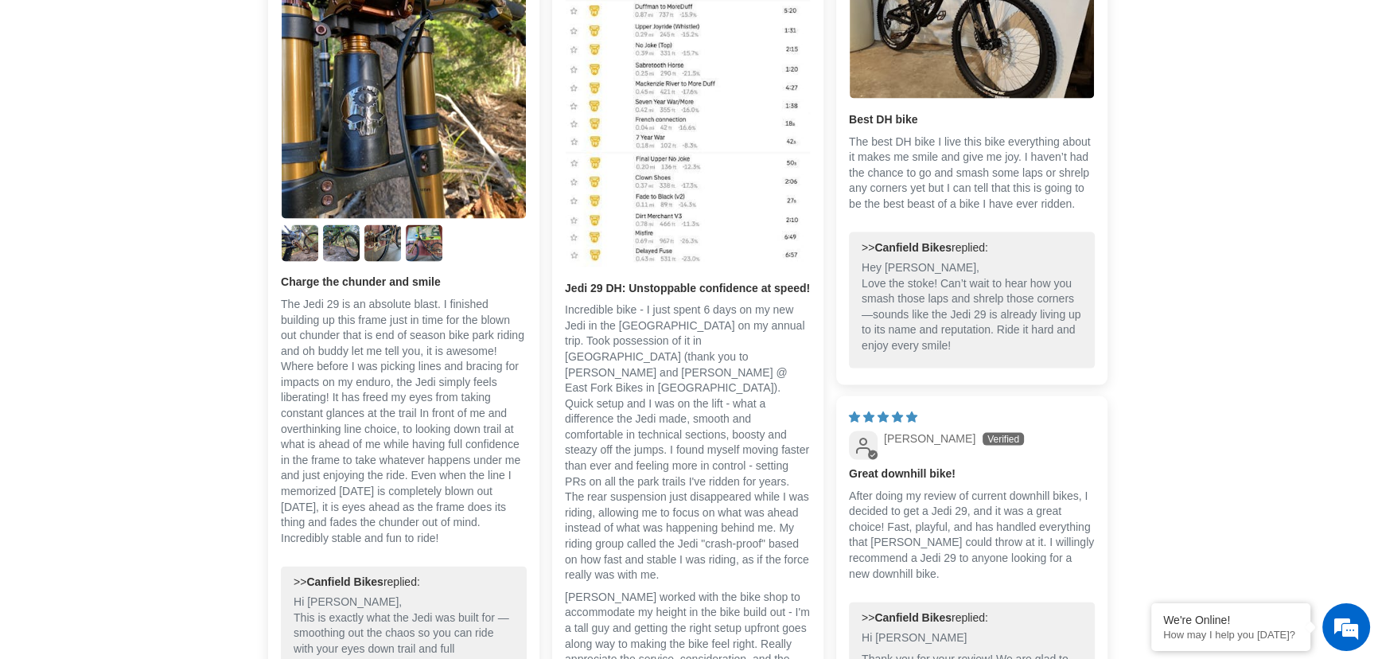
click at [679, 590] on p "Canfield worked with the bike shop to accommodate my height in the bike build o…" at bounding box center [688, 637] width 246 height 94
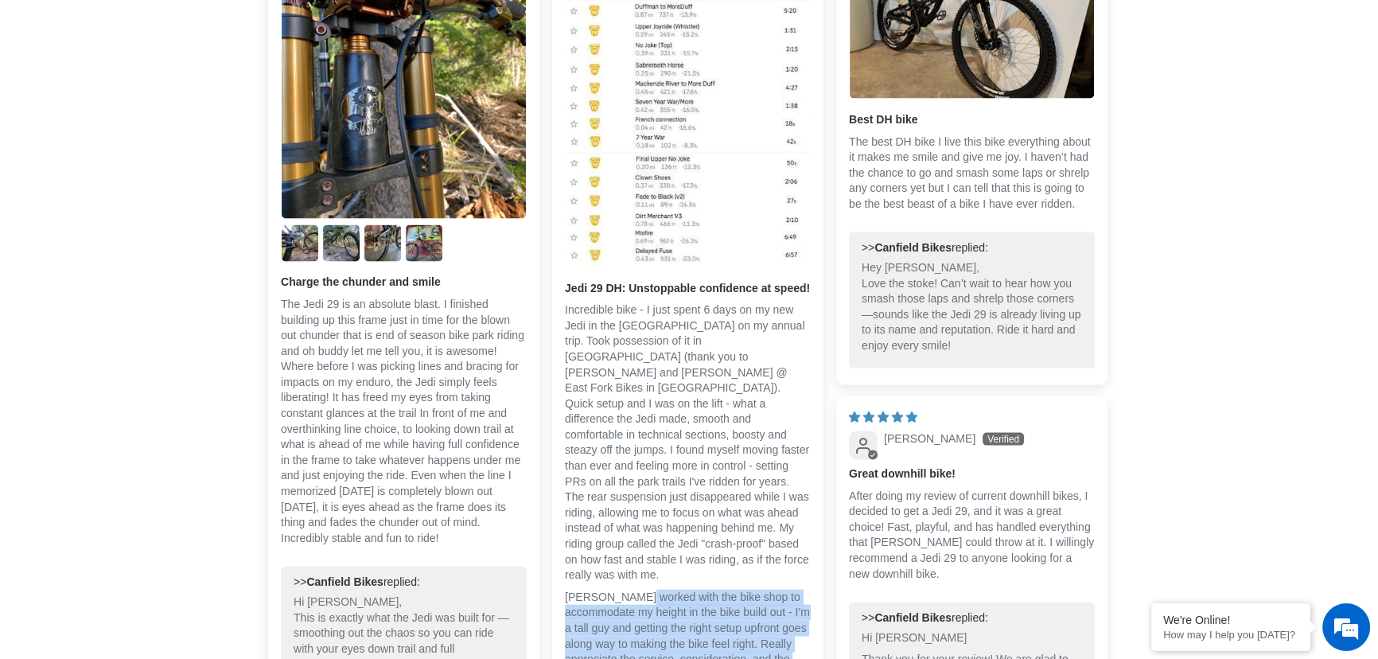
drag, startPoint x: 634, startPoint y: 554, endPoint x: 638, endPoint y: 625, distance: 71.7
click at [610, 649] on div "08/13/2025 JSchiers Jedi 29 DH: Unstoppable confidence at speed! Incredible bik…" at bounding box center [687, 371] width 271 height 1062
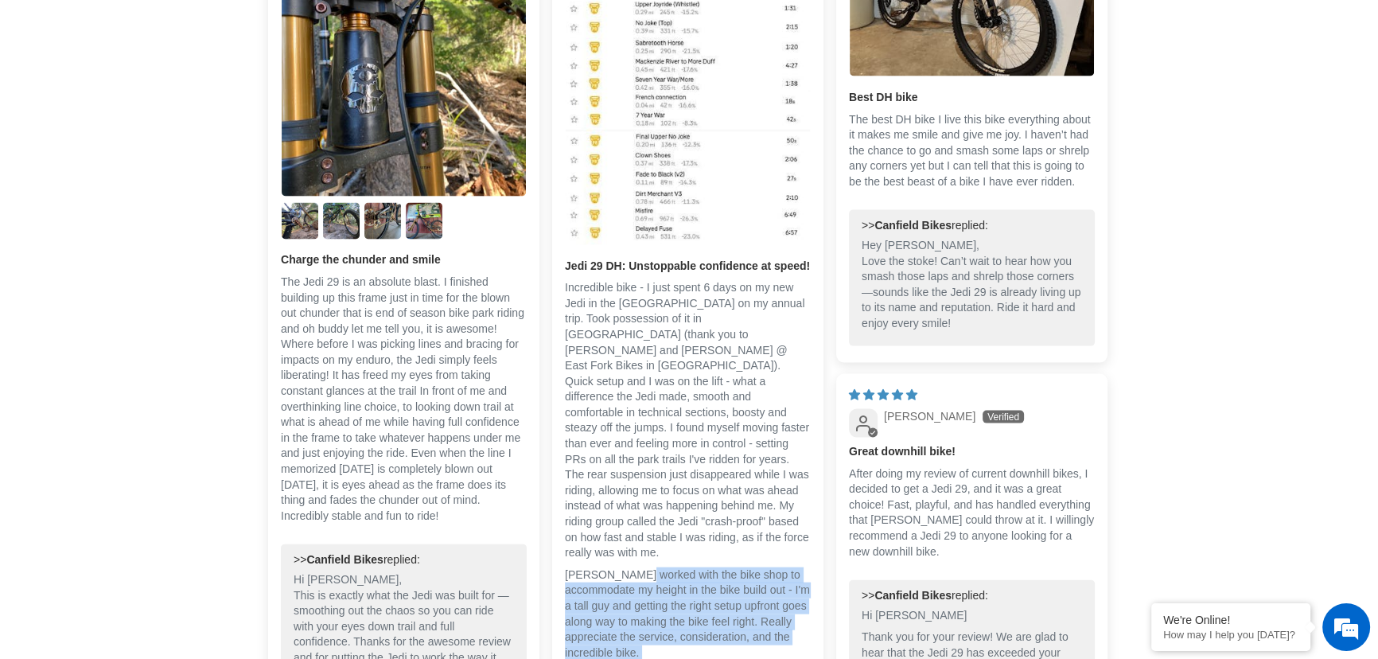
click at [751, 567] on p "Canfield worked with the bike shop to accommodate my height in the bike build o…" at bounding box center [688, 614] width 246 height 94
drag, startPoint x: 716, startPoint y: 538, endPoint x: 719, endPoint y: 590, distance: 51.8
click at [719, 590] on p "Canfield worked with the bike shop to accommodate my height in the bike build o…" at bounding box center [688, 614] width 246 height 94
click at [659, 582] on p "Canfield worked with the bike shop to accommodate my height in the bike build o…" at bounding box center [688, 614] width 246 height 94
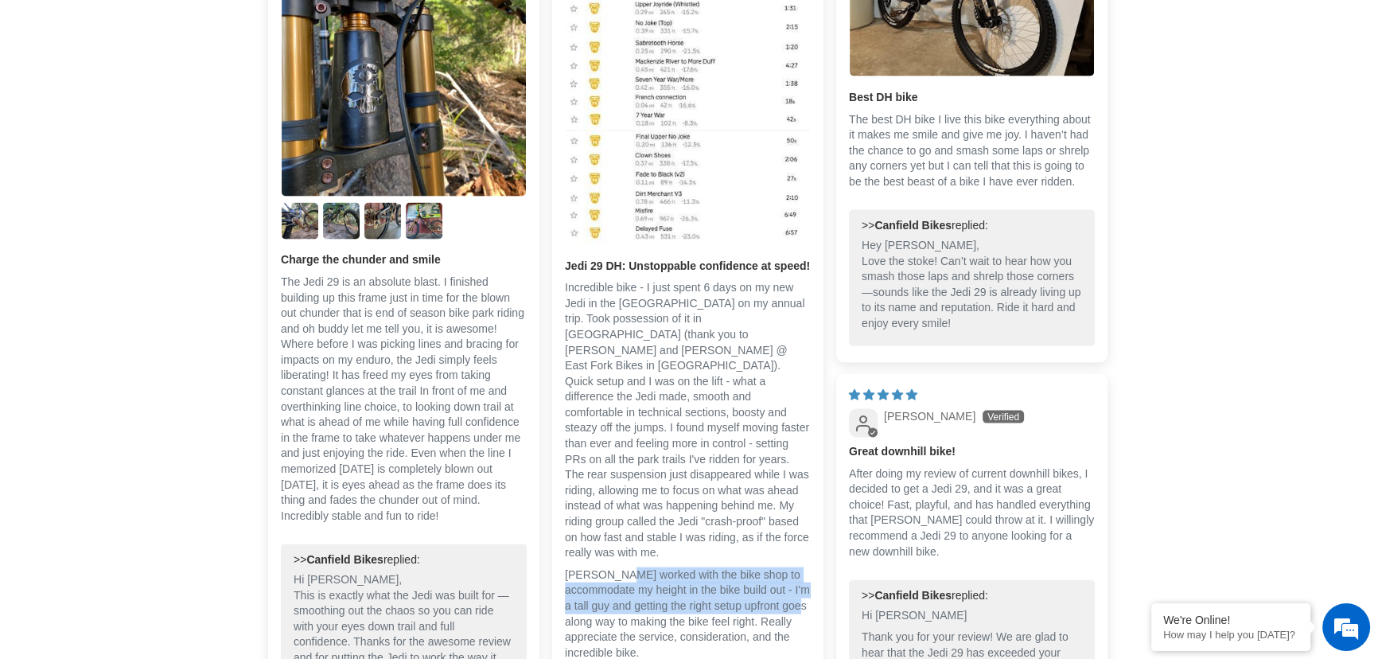
drag, startPoint x: 613, startPoint y: 540, endPoint x: 605, endPoint y: 584, distance: 44.5
click at [605, 584] on p "Canfield worked with the bike shop to accommodate my height in the bike build o…" at bounding box center [688, 614] width 246 height 94
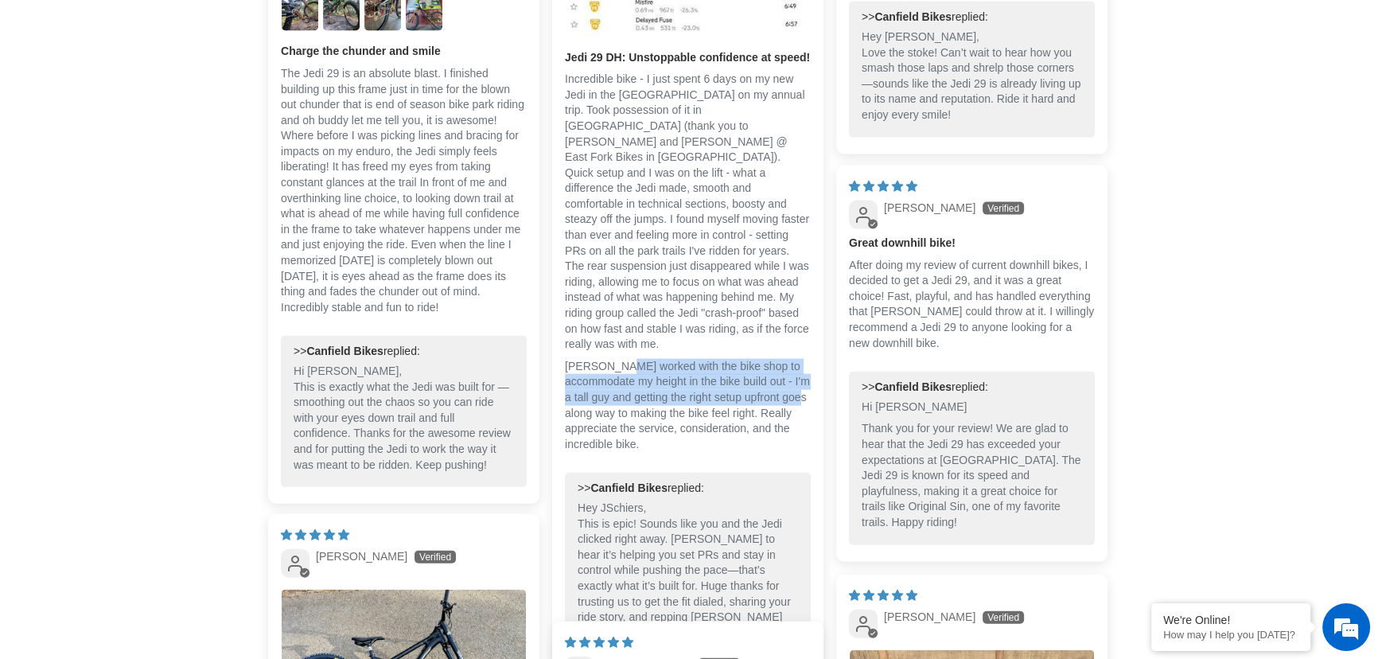
scroll to position [4485, 0]
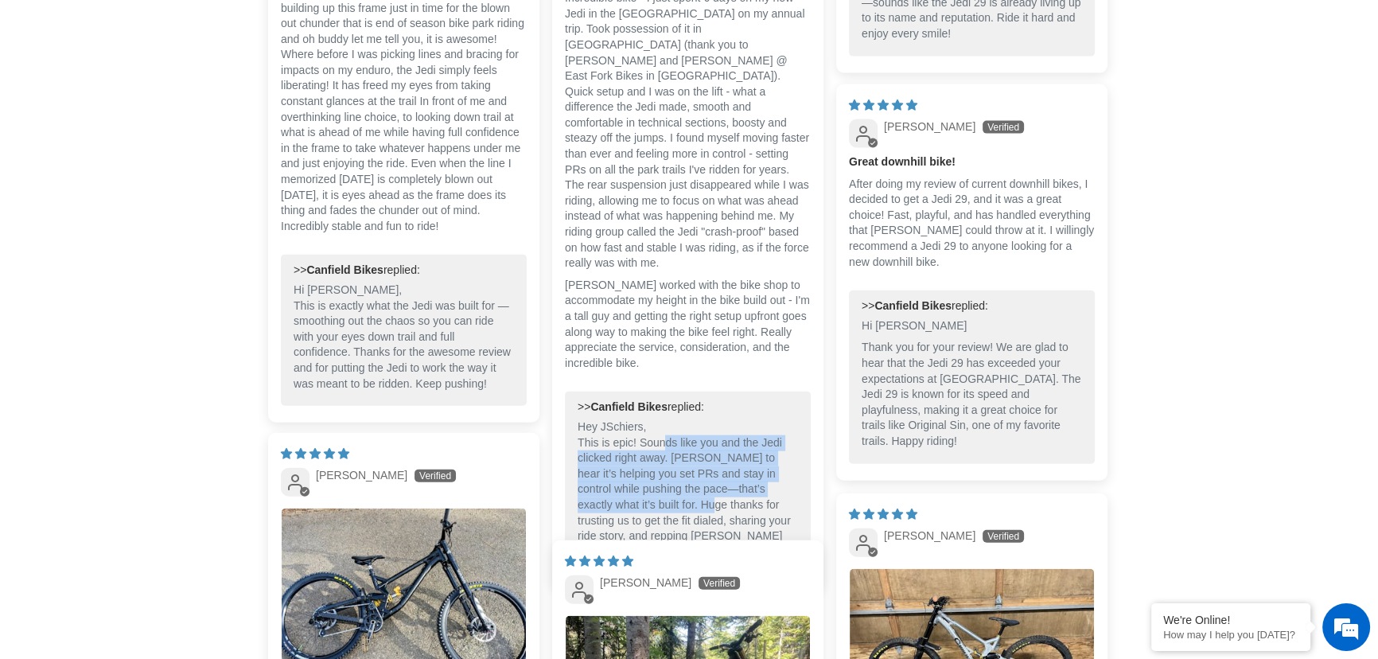
drag, startPoint x: 663, startPoint y: 408, endPoint x: 686, endPoint y: 459, distance: 55.9
click at [672, 463] on p "Hey JSchiers, This is epic! Sounds like you and the Jedi clicked right away. St…" at bounding box center [688, 489] width 220 height 140
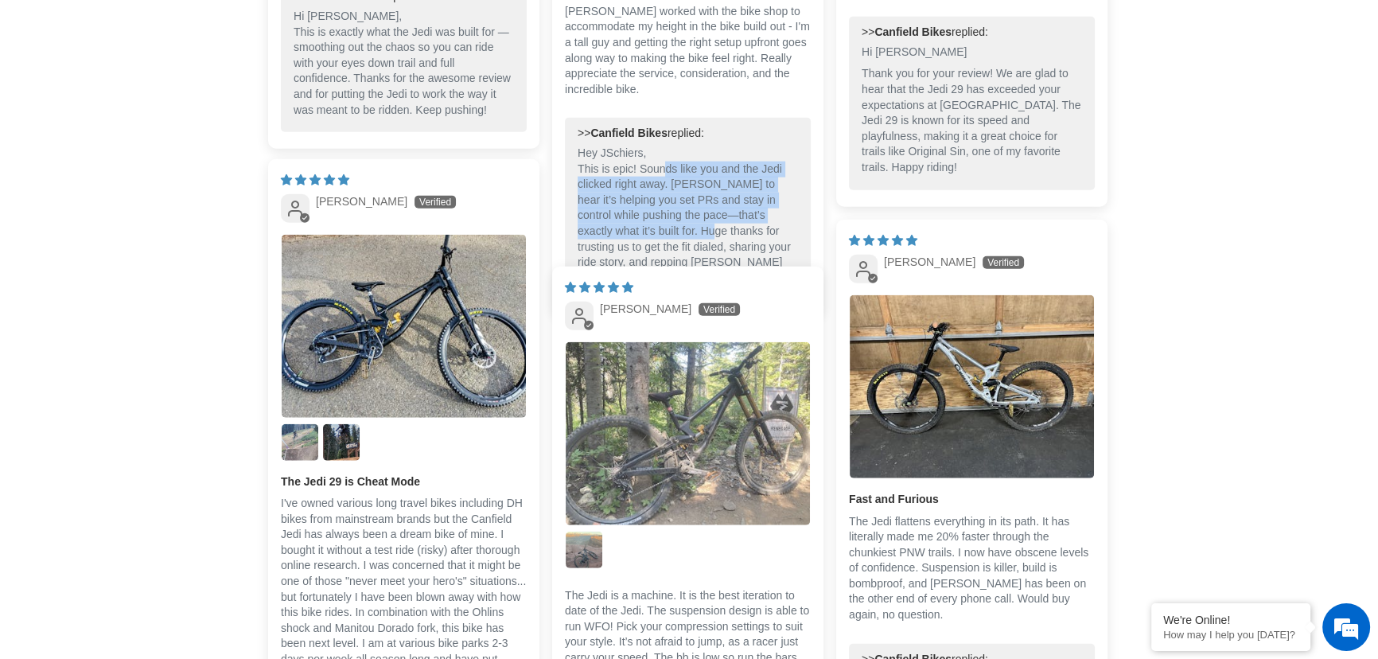
scroll to position [4774, 0]
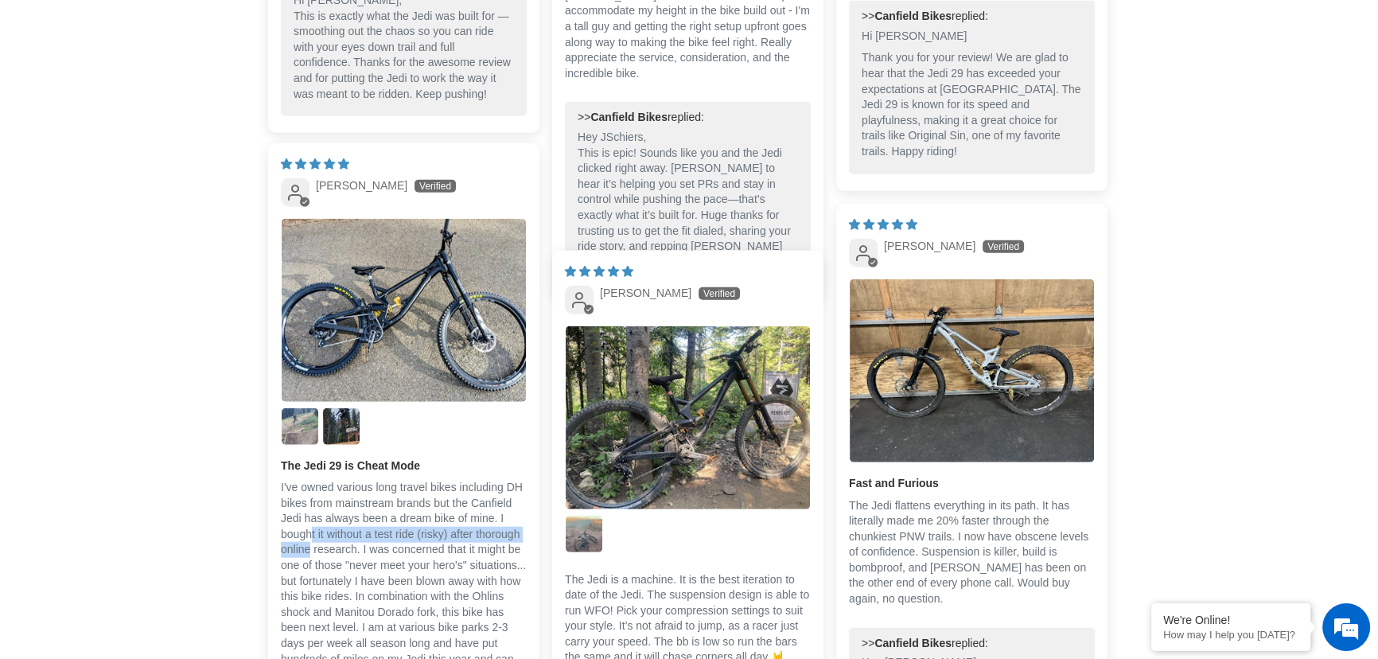
drag, startPoint x: 313, startPoint y: 533, endPoint x: 312, endPoint y: 556, distance: 23.1
click at [312, 556] on p "I've owned various long travel bikes including DH bikes from mainstream brands …" at bounding box center [404, 643] width 246 height 327
click at [363, 591] on p "I've owned various long travel bikes including DH bikes from mainstream brands …" at bounding box center [404, 643] width 246 height 327
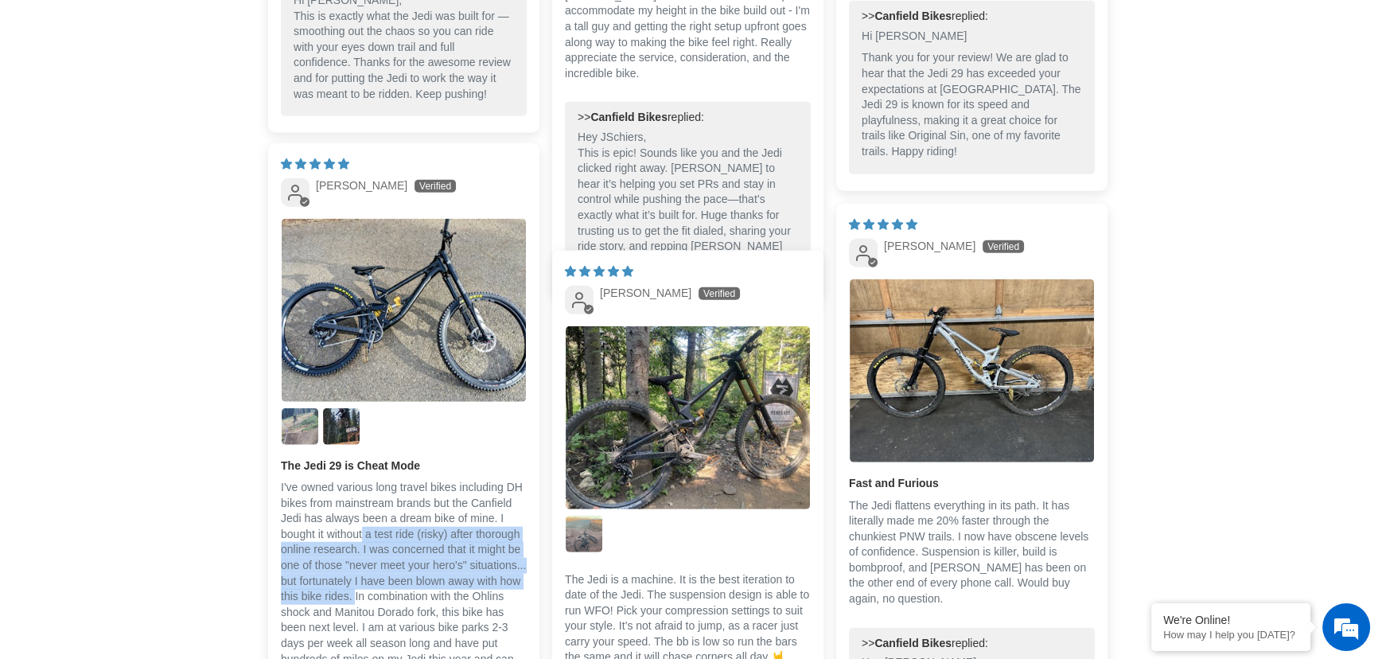
drag, startPoint x: 360, startPoint y: 576, endPoint x: 355, endPoint y: 598, distance: 22.2
click at [355, 598] on p "I've owned various long travel bikes including DH bikes from mainstream brands …" at bounding box center [404, 643] width 246 height 327
click at [320, 586] on p "I've owned various long travel bikes including DH bikes from mainstream brands …" at bounding box center [404, 643] width 246 height 327
drag, startPoint x: 310, startPoint y: 572, endPoint x: 290, endPoint y: 637, distance: 67.5
click at [290, 637] on p "I've owned various long travel bikes including DH bikes from mainstream brands …" at bounding box center [404, 643] width 246 height 327
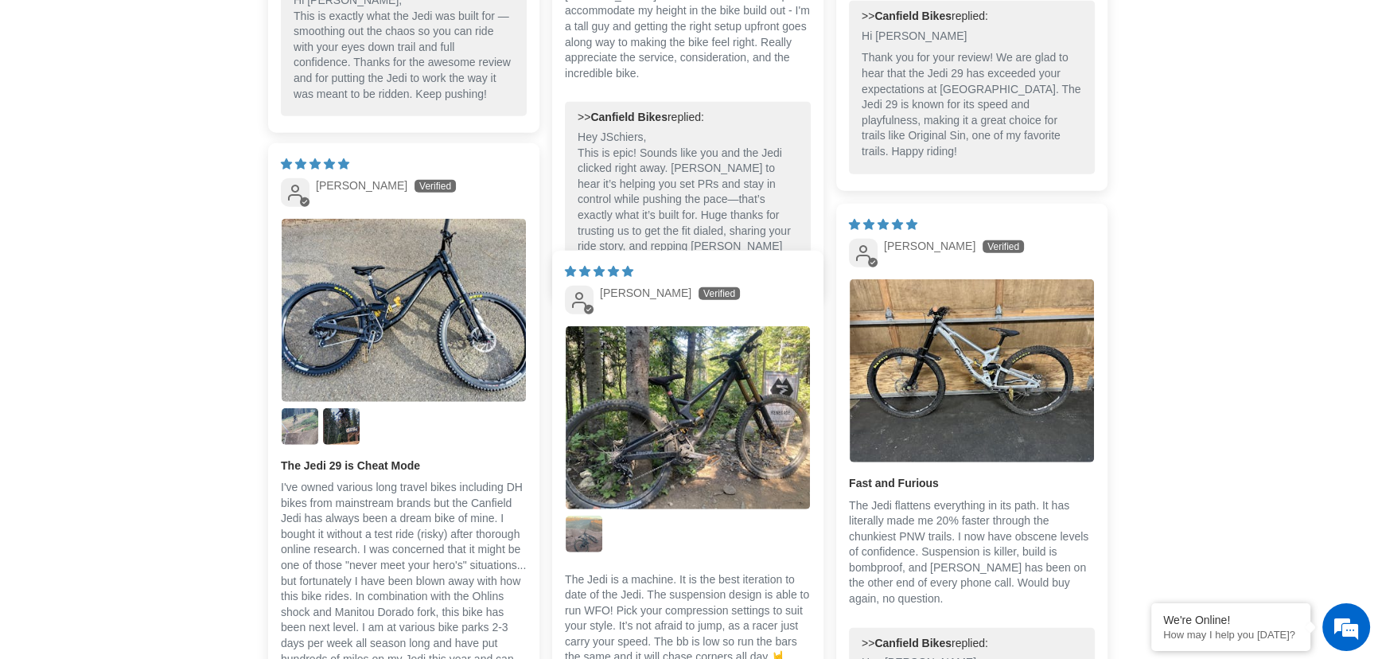
click at [297, 629] on p "I've owned various long travel bikes including DH bikes from mainstream brands …" at bounding box center [404, 643] width 246 height 327
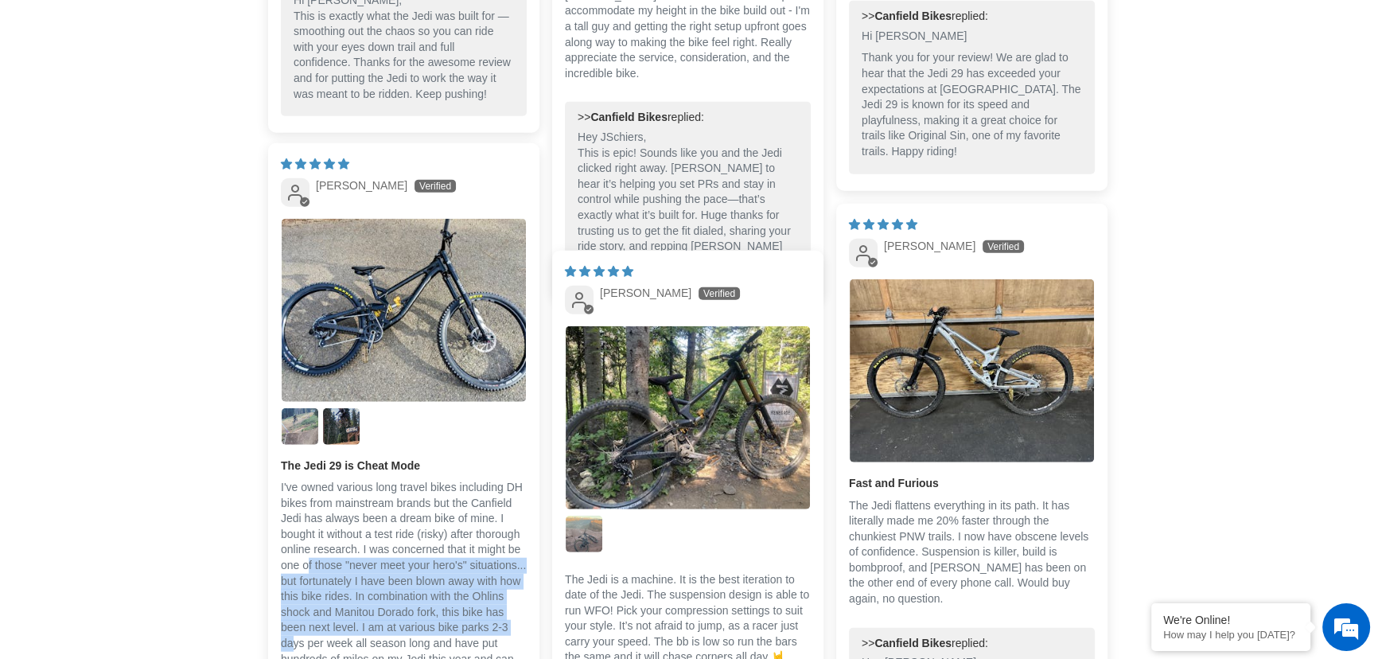
drag, startPoint x: 308, startPoint y: 572, endPoint x: 291, endPoint y: 643, distance: 72.8
click at [291, 643] on p "I've owned various long travel bikes including DH bikes from mainstream brands …" at bounding box center [404, 643] width 246 height 327
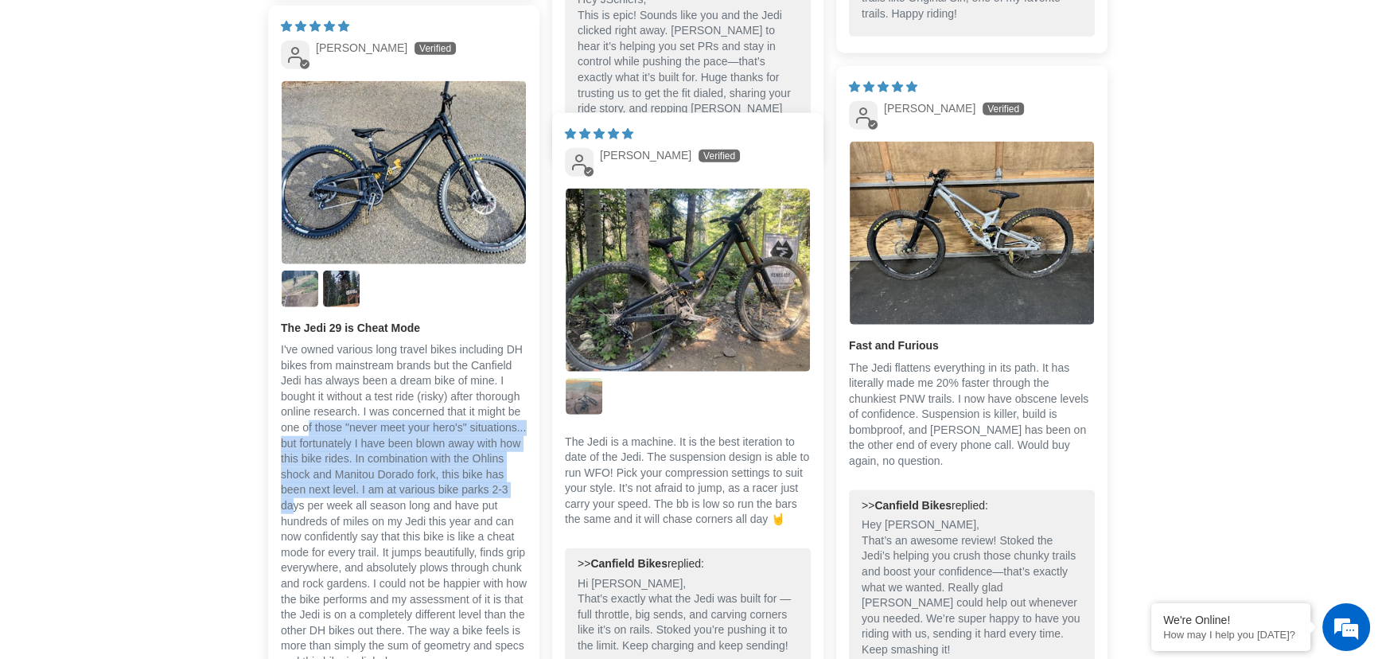
scroll to position [4918, 0]
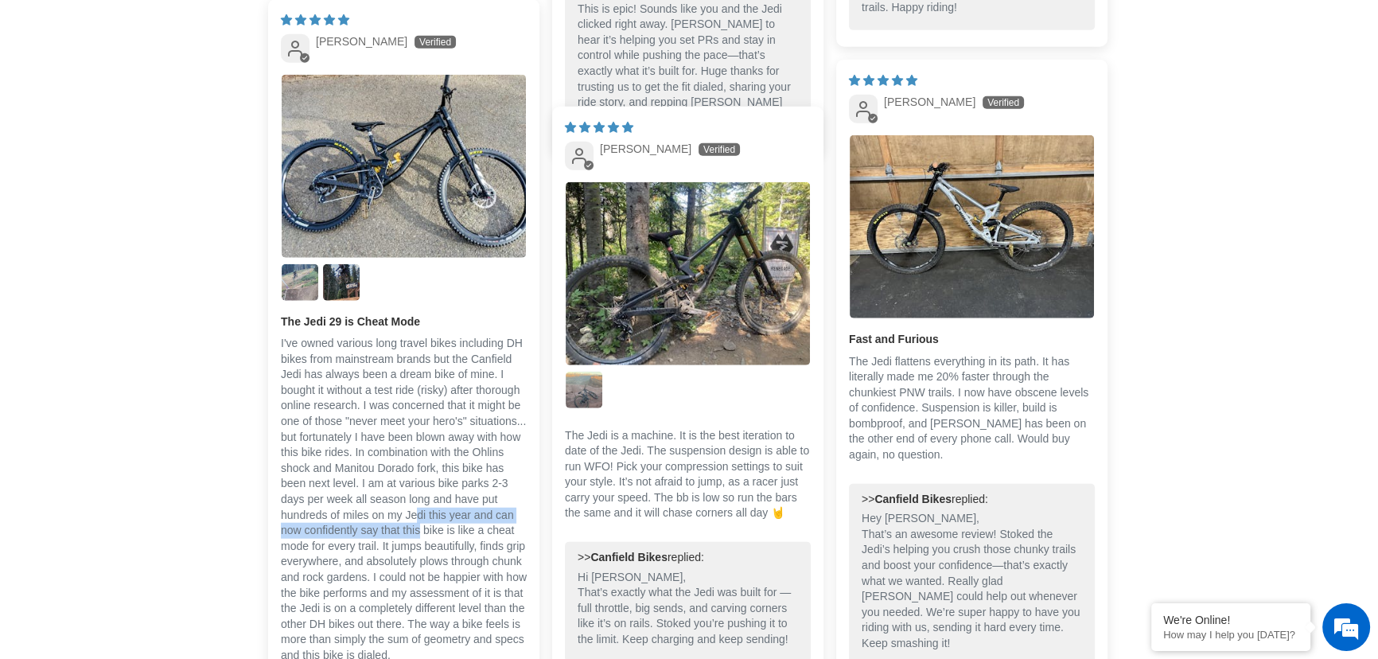
click at [422, 531] on p "I've owned various long travel bikes including DH bikes from mainstream brands …" at bounding box center [404, 499] width 246 height 327
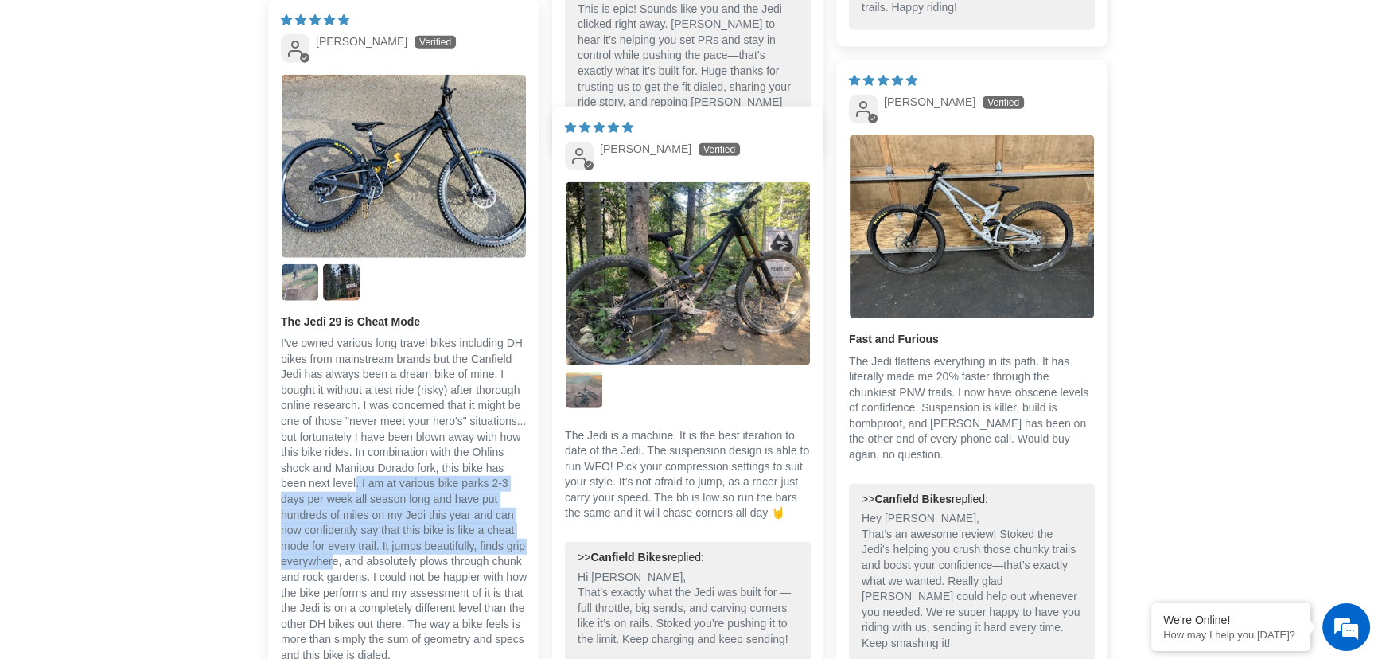
drag, startPoint x: 356, startPoint y: 489, endPoint x: 356, endPoint y: 564, distance: 74.8
click at [356, 564] on p "I've owned various long travel bikes including DH bikes from mainstream brands …" at bounding box center [404, 499] width 246 height 327
click at [326, 533] on p "I've owned various long travel bikes including DH bikes from mainstream brands …" at bounding box center [404, 499] width 246 height 327
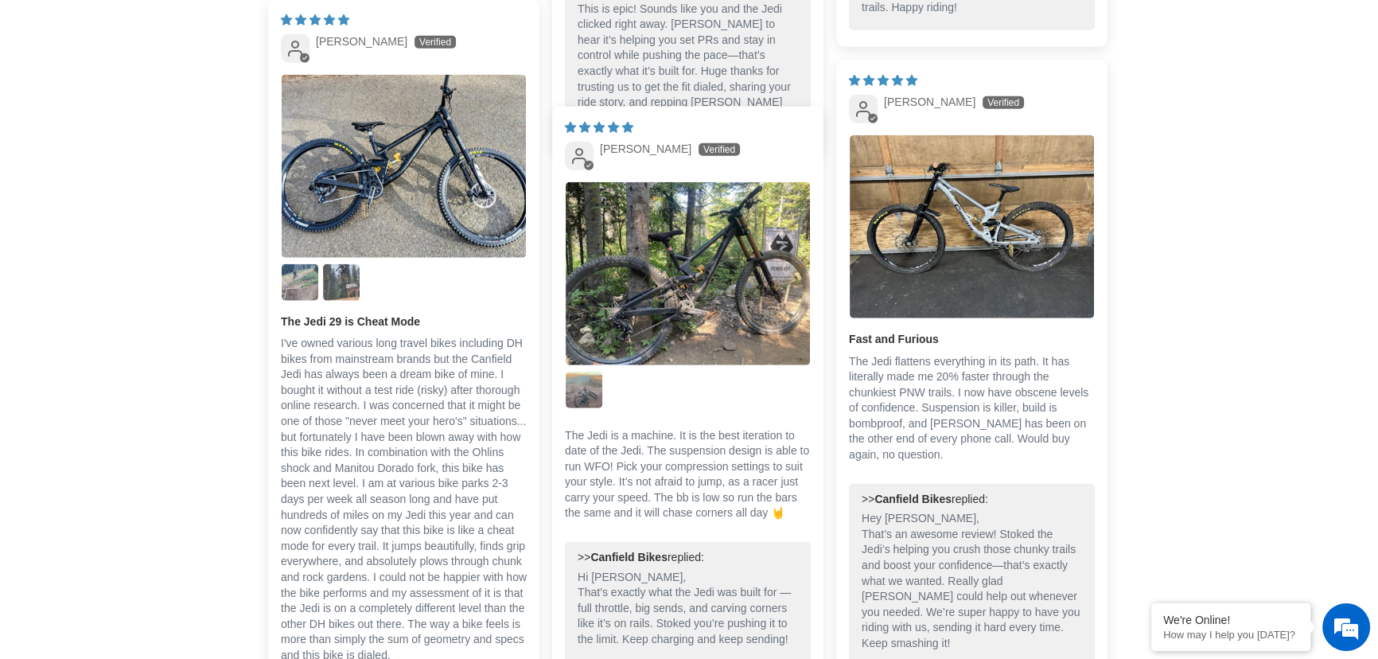
click at [337, 296] on img "Link to user picture 3" at bounding box center [341, 282] width 37 height 37
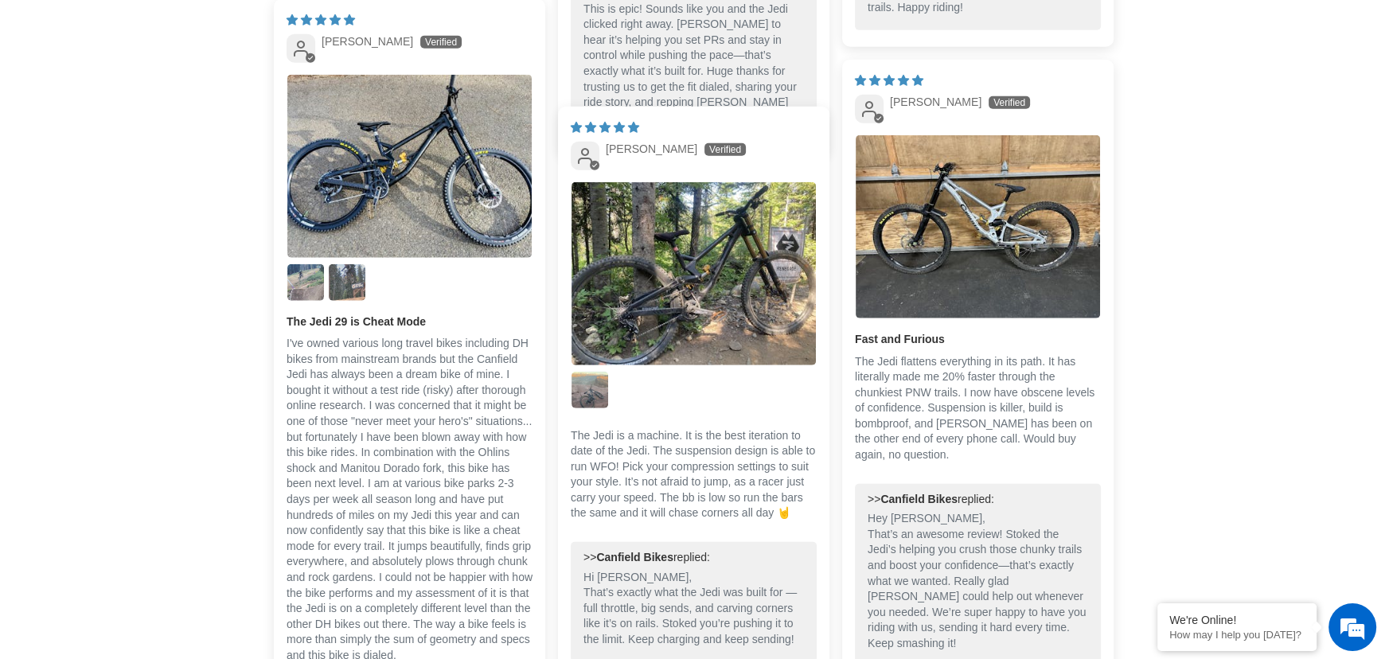
scroll to position [0, 0]
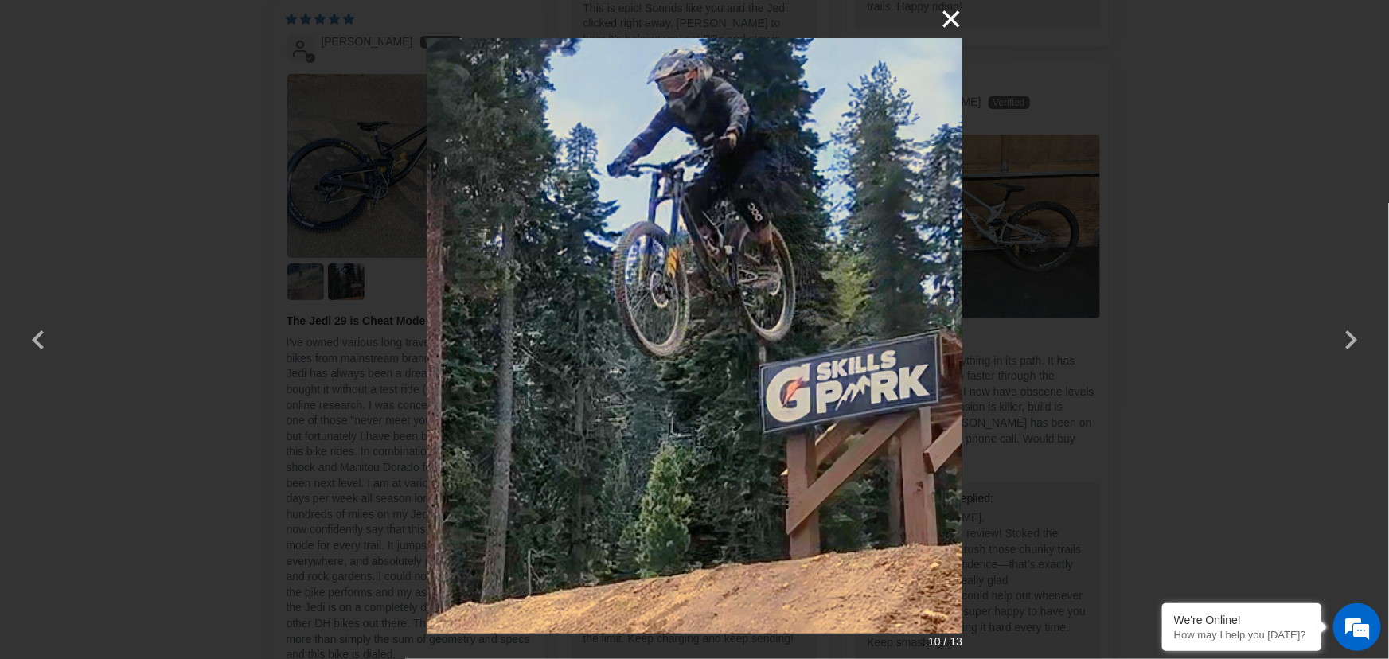
click at [947, 20] on button "×" at bounding box center [943, 19] width 38 height 38
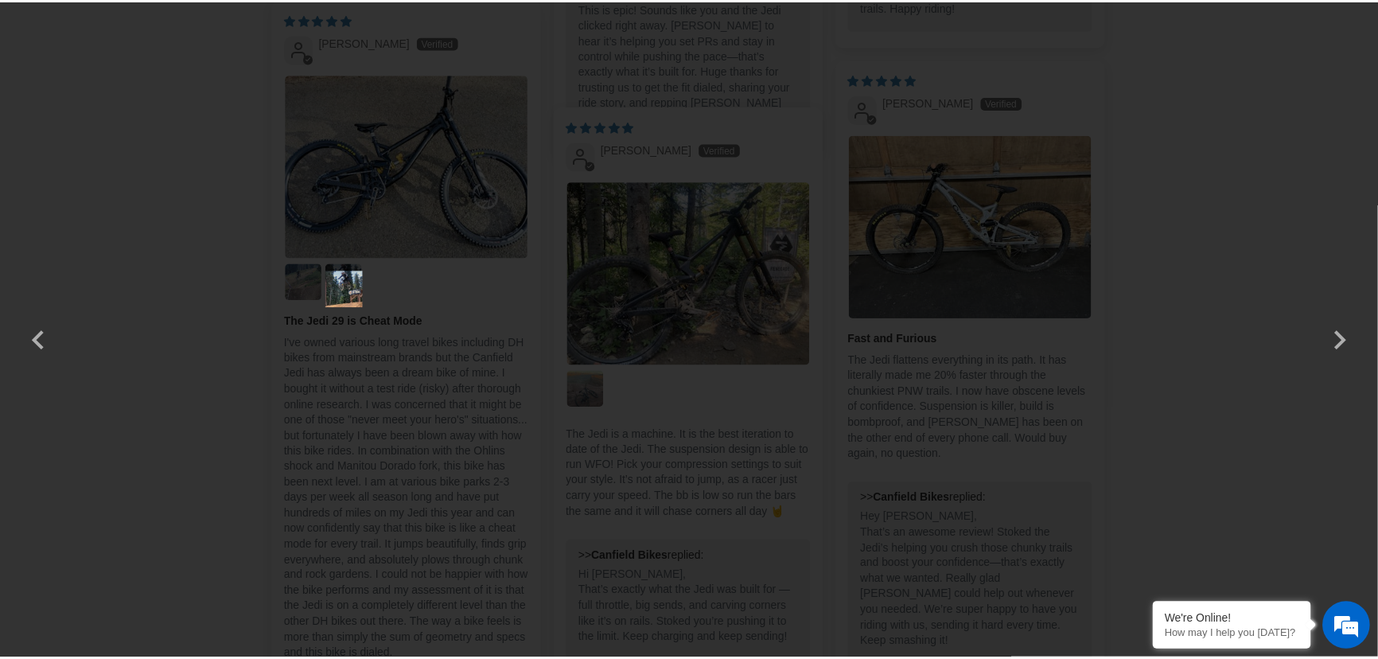
scroll to position [4918, 0]
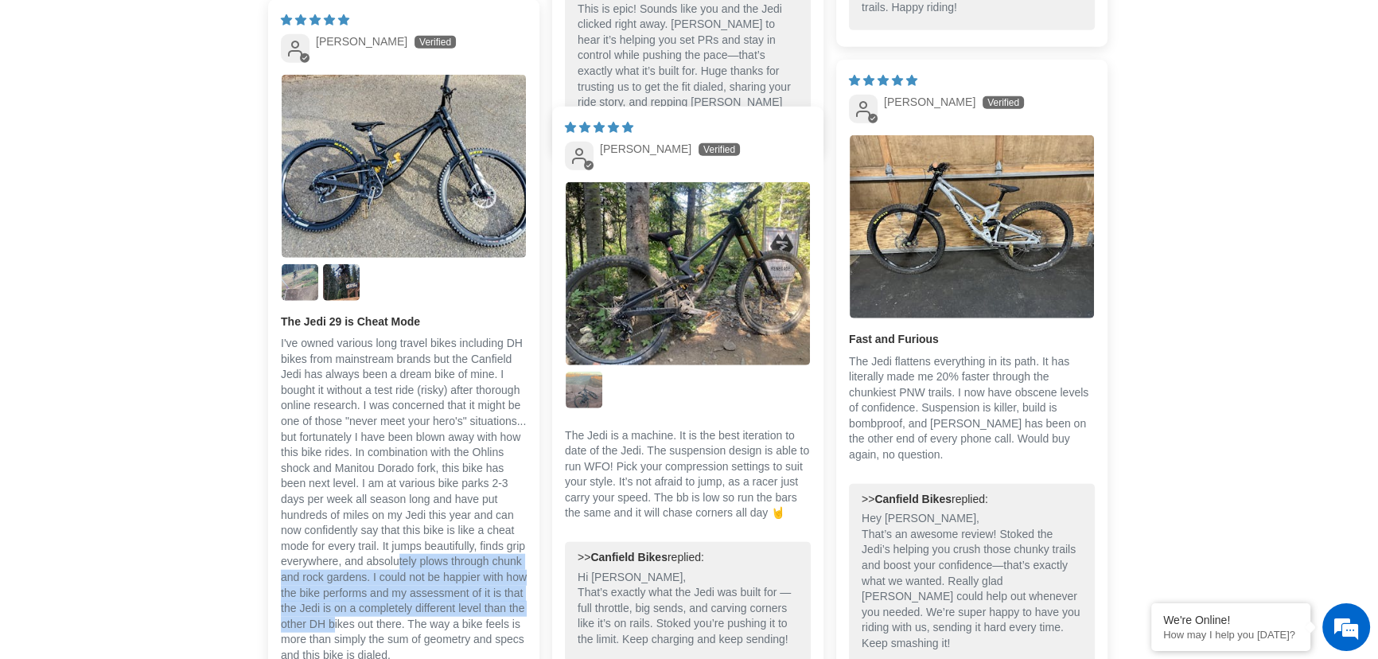
drag, startPoint x: 418, startPoint y: 559, endPoint x: 405, endPoint y: 629, distance: 71.2
click at [405, 629] on p "I've owned various long travel bikes including DH bikes from mainstream brands …" at bounding box center [404, 499] width 246 height 327
click at [336, 619] on p "I've owned various long travel bikes including DH bikes from mainstream brands …" at bounding box center [404, 499] width 246 height 327
drag, startPoint x: 335, startPoint y: 602, endPoint x: 330, endPoint y: 636, distance: 34.5
click at [330, 636] on p "I've owned various long travel bikes including DH bikes from mainstream brands …" at bounding box center [404, 499] width 246 height 327
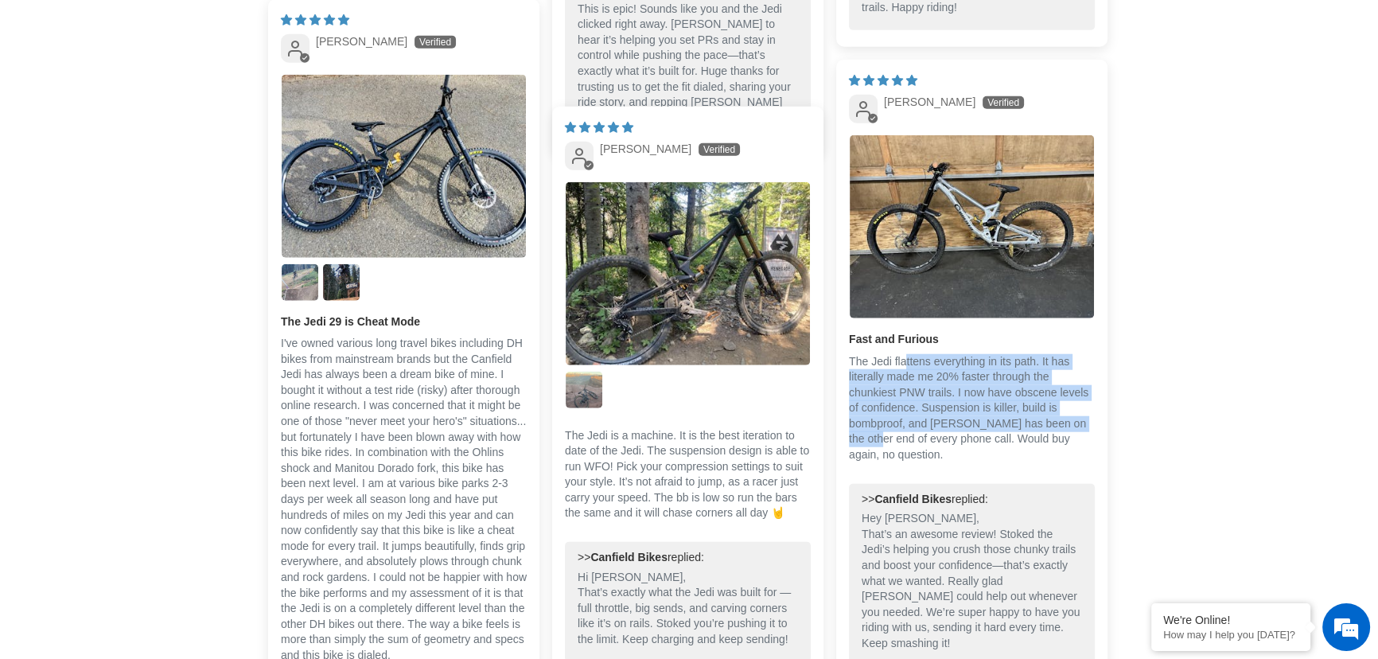
drag, startPoint x: 902, startPoint y: 368, endPoint x: 857, endPoint y: 453, distance: 96.5
click at [857, 453] on p "The Jedi flattens everything in its path. It has literally made me 20% faster t…" at bounding box center [972, 408] width 246 height 109
click at [953, 400] on p "The Jedi flattens everything in its path. It has literally made me 20% faster t…" at bounding box center [972, 408] width 246 height 109
drag, startPoint x: 943, startPoint y: 366, endPoint x: 929, endPoint y: 428, distance: 63.7
click at [929, 428] on p "The Jedi flattens everything in its path. It has literally made me 20% faster t…" at bounding box center [972, 408] width 246 height 109
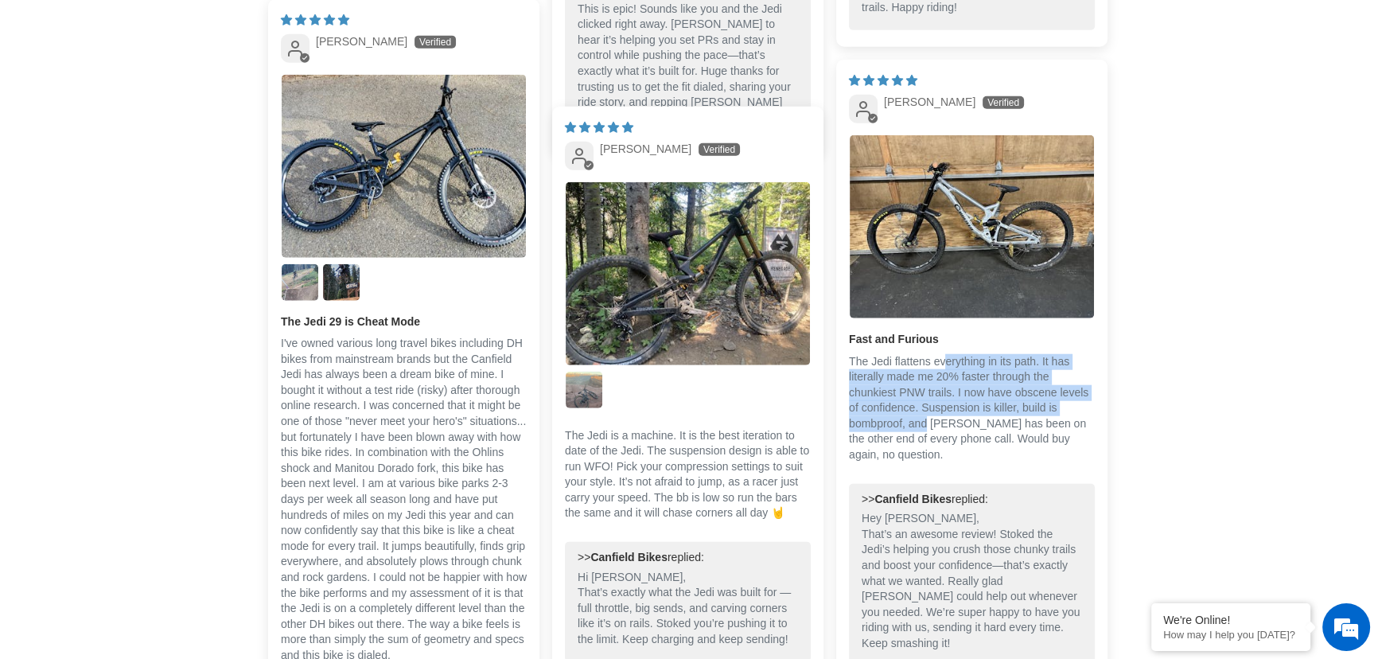
click at [945, 380] on p "The Jedi flattens everything in its path. It has literally made me 20% faster t…" at bounding box center [972, 408] width 246 height 109
click at [936, 389] on p "The Jedi flattens everything in its path. It has literally made me 20% faster t…" at bounding box center [972, 408] width 246 height 109
drag, startPoint x: 904, startPoint y: 390, endPoint x: 878, endPoint y: 436, distance: 53.1
click at [878, 436] on p "The Jedi flattens everything in its path. It has literally made me 20% faster t…" at bounding box center [972, 408] width 246 height 109
click at [952, 409] on p "The Jedi flattens everything in its path. It has literally made me 20% faster t…" at bounding box center [972, 408] width 246 height 109
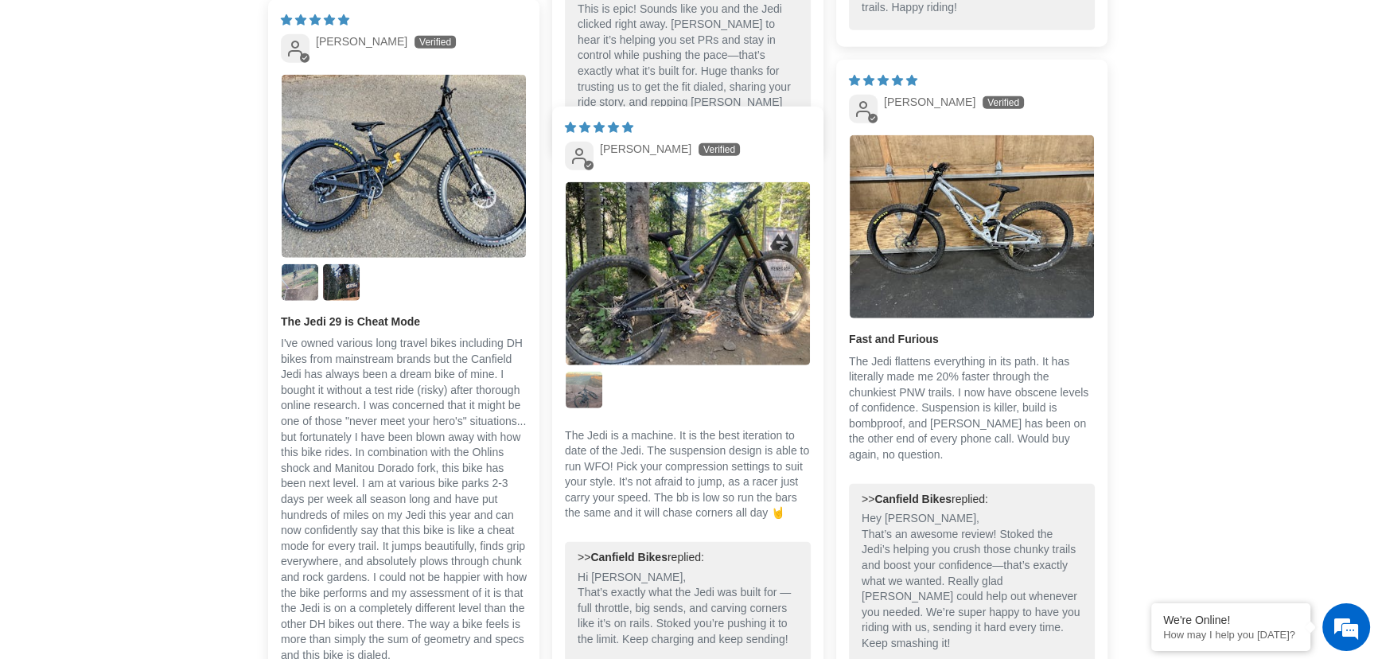
click at [929, 457] on p "The Jedi flattens everything in its path. It has literally made me 20% faster t…" at bounding box center [972, 408] width 246 height 109
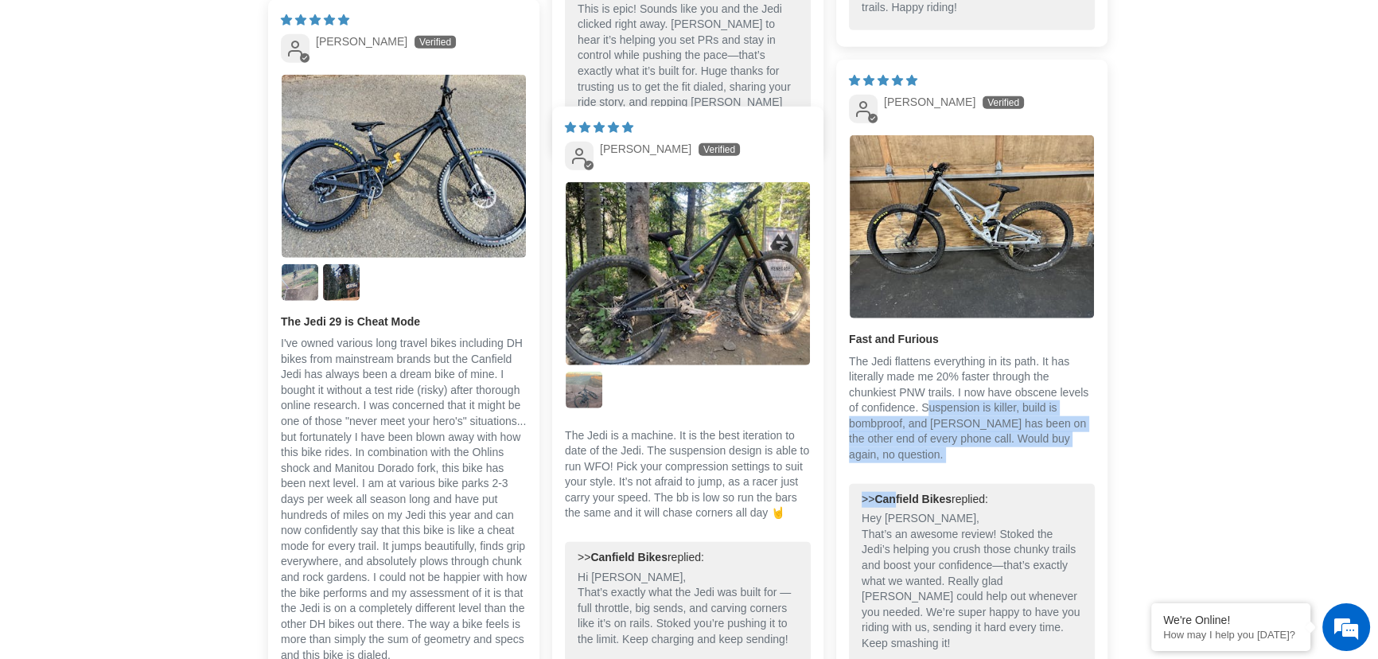
drag, startPoint x: 927, startPoint y: 418, endPoint x: 901, endPoint y: 499, distance: 85.3
click at [901, 499] on div "11/25/2024 Scott Boggs Fast and Furious The Jedi flattens everything in its pat…" at bounding box center [971, 371] width 271 height 623
click at [949, 435] on p "The Jedi flattens everything in its path. It has literally made me 20% faster t…" at bounding box center [972, 408] width 246 height 109
drag, startPoint x: 939, startPoint y: 442, endPoint x: 955, endPoint y: 462, distance: 25.5
click at [933, 473] on div "Fast and Furious The Jedi flattens everything in its path. It has literally mad…" at bounding box center [972, 404] width 246 height 144
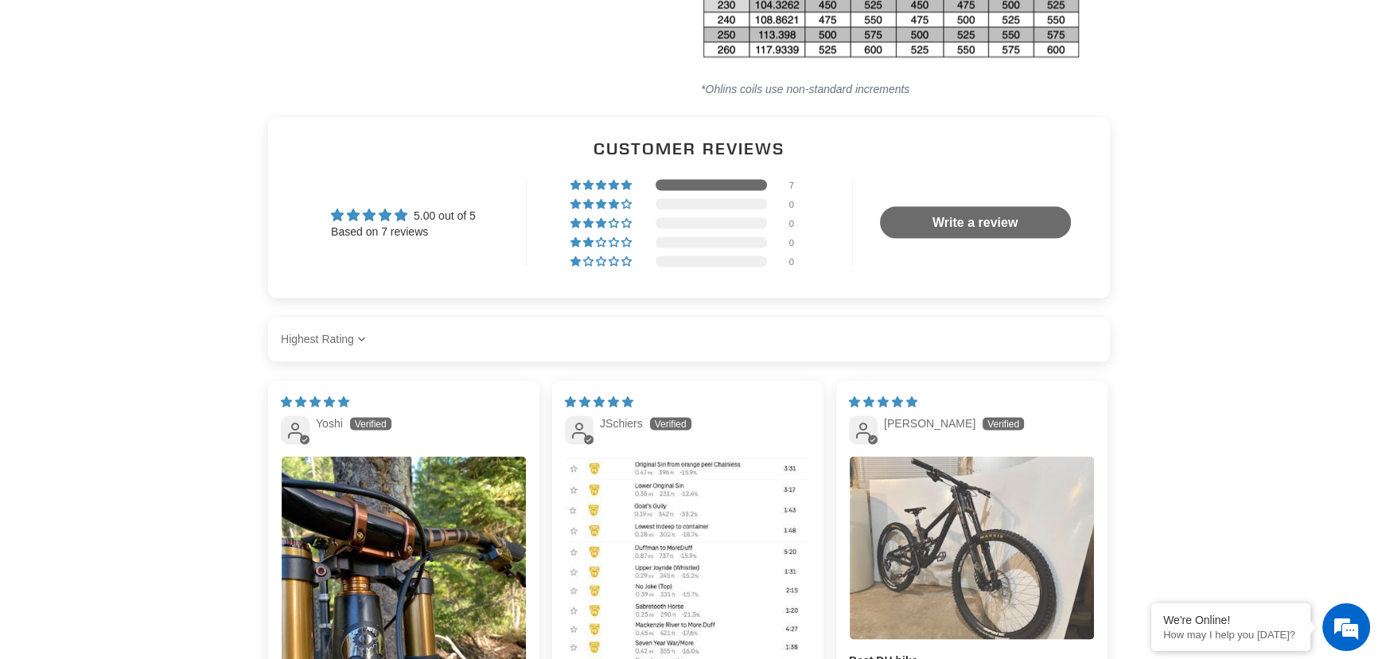
scroll to position [3617, 0]
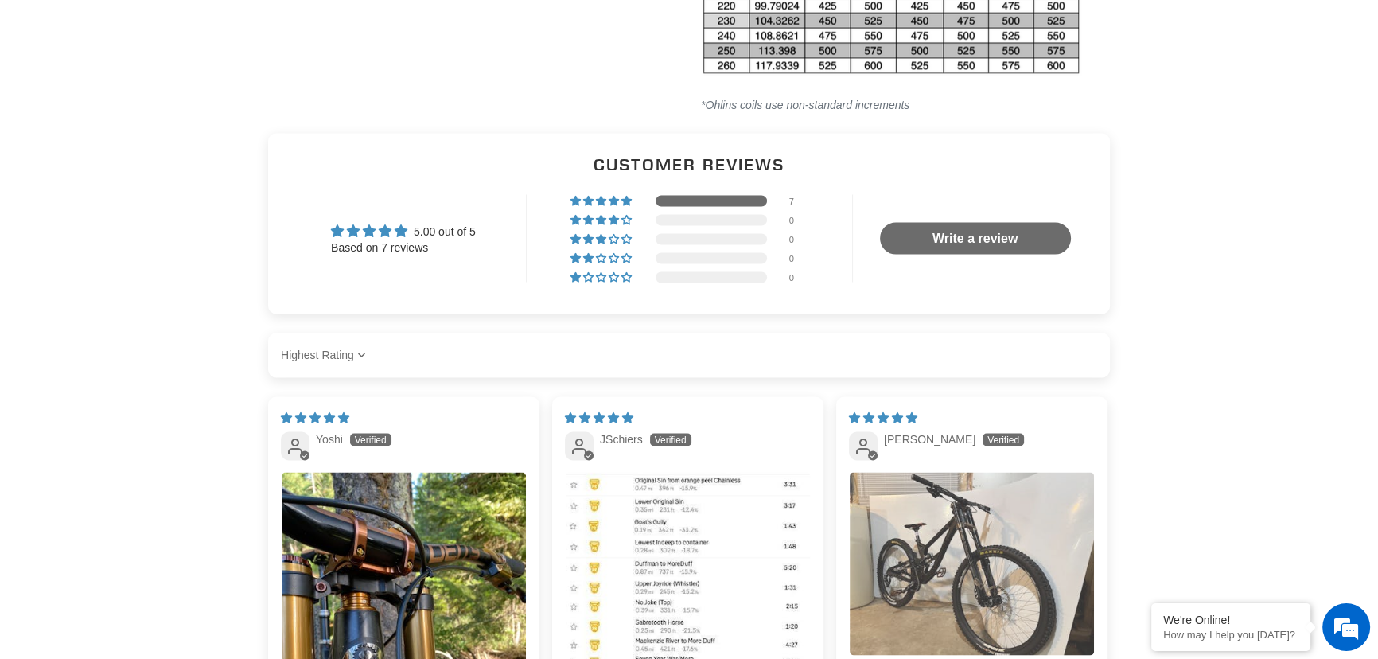
click at [997, 563] on img "Link to user picture 1" at bounding box center [972, 563] width 244 height 183
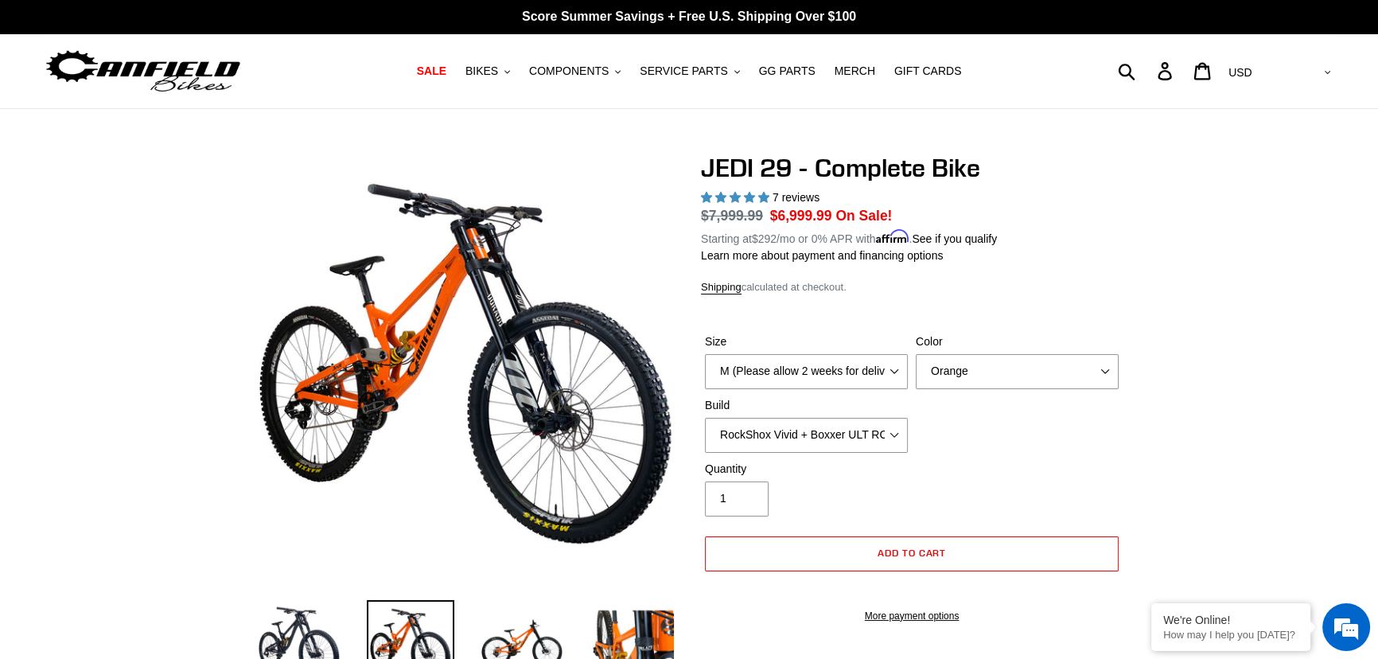
scroll to position [0, 0]
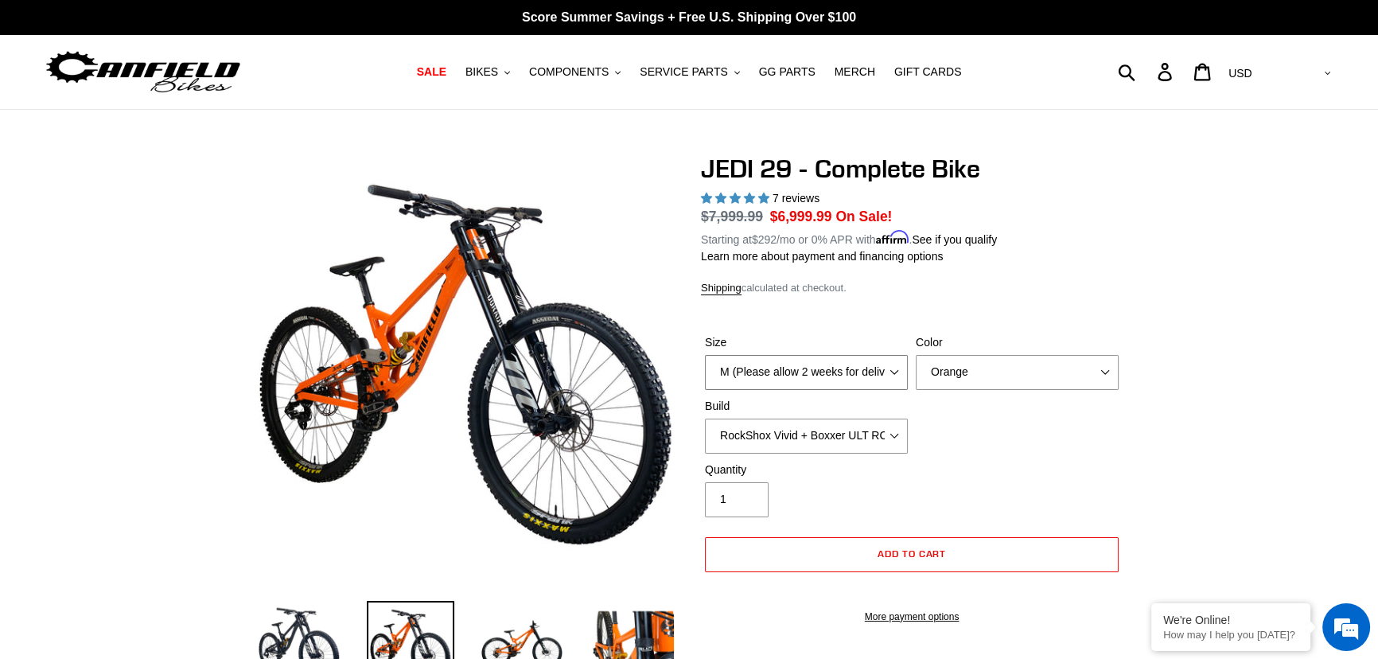
click at [875, 380] on select "M (Please allow 2 weeks for delivery) L (Please allow 2 weeks for delivery) XL …" at bounding box center [806, 372] width 203 height 35
select select "L (Please allow 2 weeks for delivery)"
click at [705, 355] on select "M (Please allow 2 weeks for delivery) L (Please allow 2 weeks for delivery) XL …" at bounding box center [806, 372] width 203 height 35
drag, startPoint x: 955, startPoint y: 371, endPoint x: 963, endPoint y: 372, distance: 8.1
click at [963, 372] on select "Orange Stealth Black Raw" at bounding box center [1017, 372] width 203 height 35
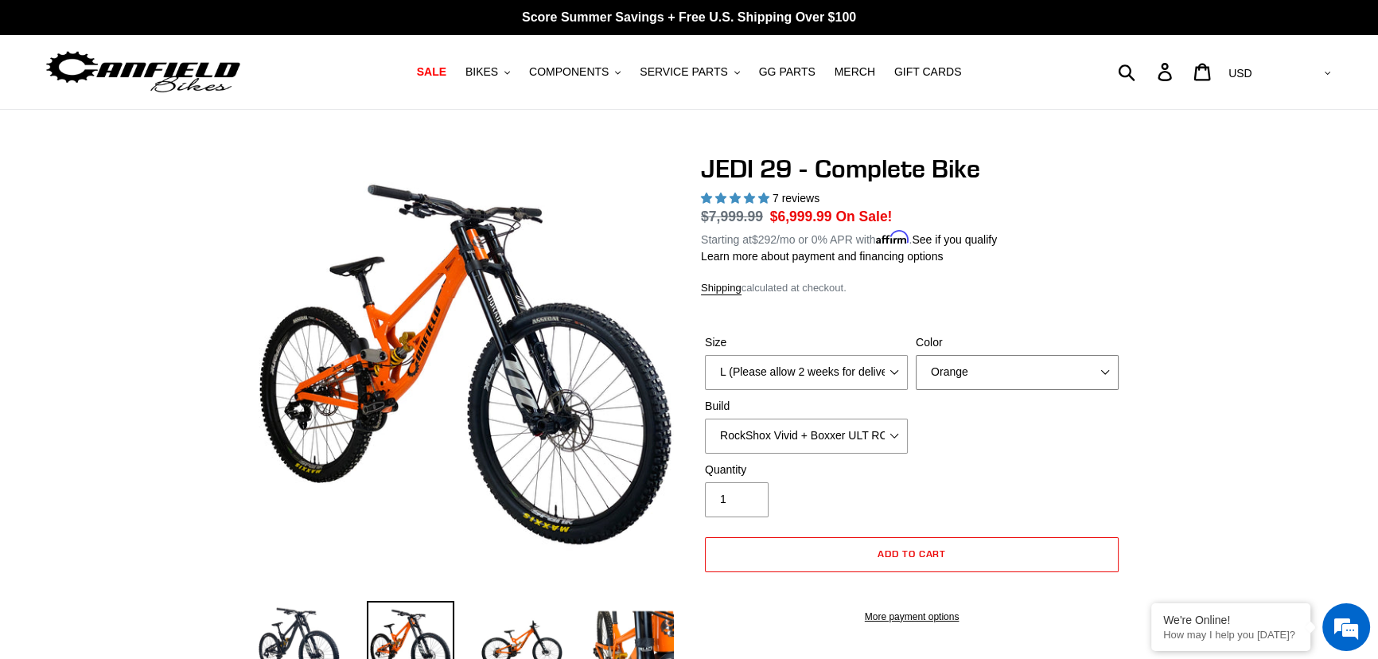
select select "Stealth Black"
click at [916, 355] on select "Orange Stealth Black Raw" at bounding box center [1017, 372] width 203 height 35
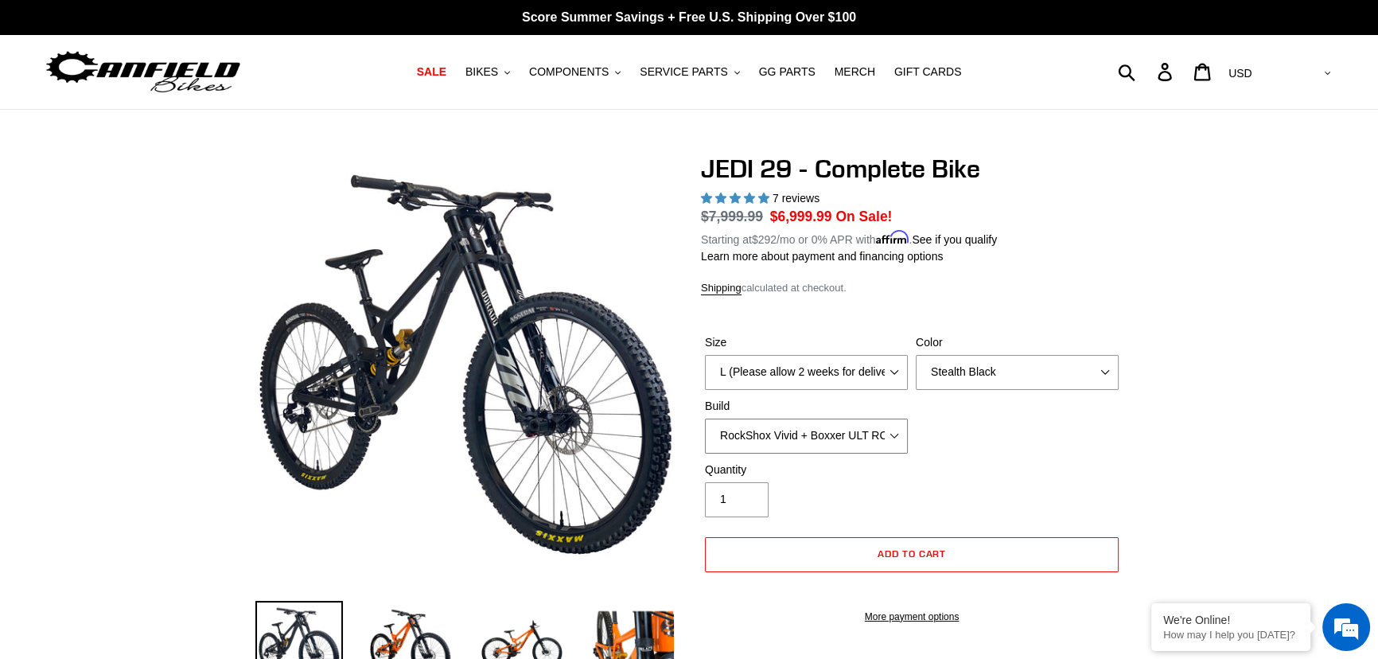
click at [848, 439] on select "RockShox Vivid + Boxxer ULT RC2 C3 200 + SRAM XO RockShox Vivid + Boxxer ULT RC…" at bounding box center [806, 436] width 203 height 35
click at [705, 419] on select "RockShox Vivid + Boxxer ULT RC2 C3 200 + SRAM XO RockShox Vivid + Boxxer ULT RC…" at bounding box center [806, 436] width 203 height 35
click at [875, 423] on select "RockShox Vivid + Boxxer ULT RC2 C3 200 + SRAM XO RockShox Vivid + Boxxer ULT RC…" at bounding box center [806, 436] width 203 height 35
click at [705, 419] on select "RockShox Vivid + Boxxer ULT RC2 C3 200 + SRAM XO RockShox Vivid + Boxxer ULT RC…" at bounding box center [806, 436] width 203 height 35
click at [859, 442] on select "RockShox Vivid + Boxxer ULT RC2 C3 200 + SRAM XO RockShox Vivid + Boxxer ULT RC…" at bounding box center [806, 436] width 203 height 35
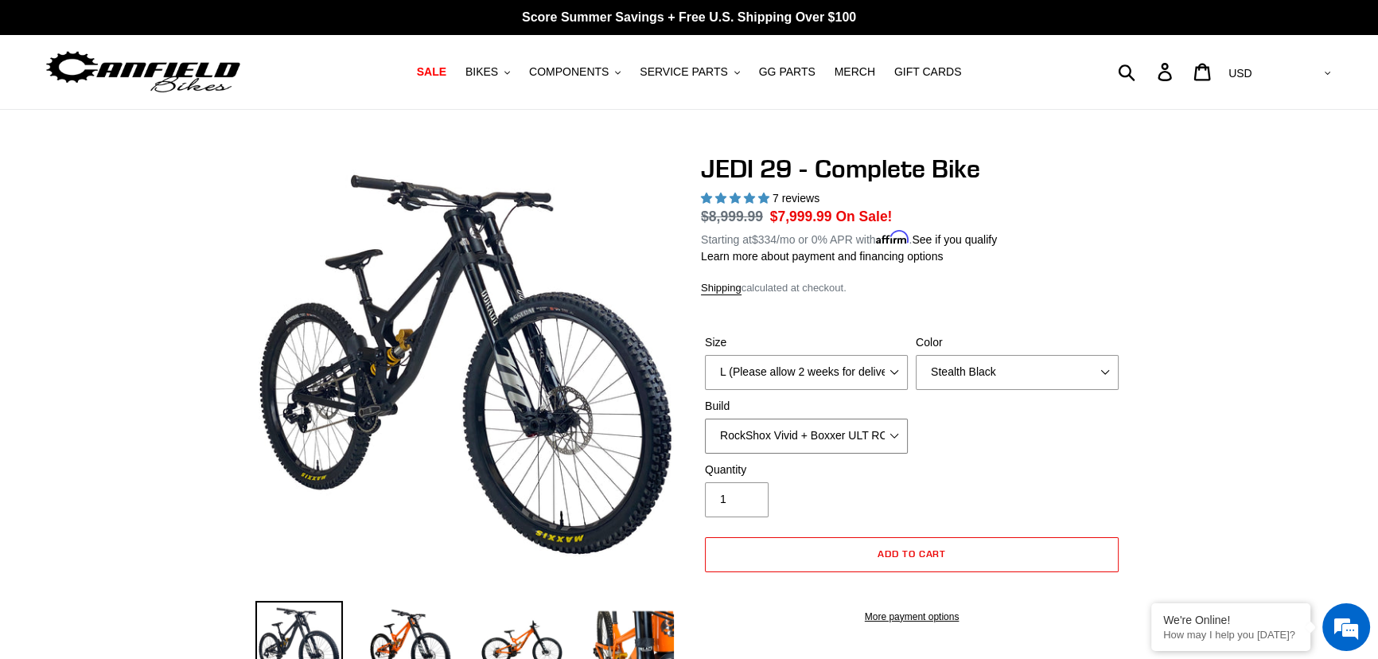
click at [705, 419] on select "RockShox Vivid + Boxxer ULT RC2 C3 200 + SRAM XO RockShox Vivid + Boxxer ULT RC…" at bounding box center [806, 436] width 203 height 35
click at [860, 425] on select "RockShox Vivid + Boxxer ULT RC2 C3 200 + SRAM XO RockShox Vivid + Boxxer ULT RC…" at bounding box center [806, 436] width 203 height 35
click at [705, 419] on select "RockShox Vivid + Boxxer ULT RC2 C3 200 + SRAM XO RockShox Vivid + Boxxer ULT RC…" at bounding box center [806, 436] width 203 height 35
click at [863, 427] on select "RockShox Vivid + Boxxer ULT RC2 C3 200 + SRAM XO RockShox Vivid + Boxxer ULT RC…" at bounding box center [806, 436] width 203 height 35
select select "EXT eStoria LOK V3 + EXT Vaia 200 + Shimano"
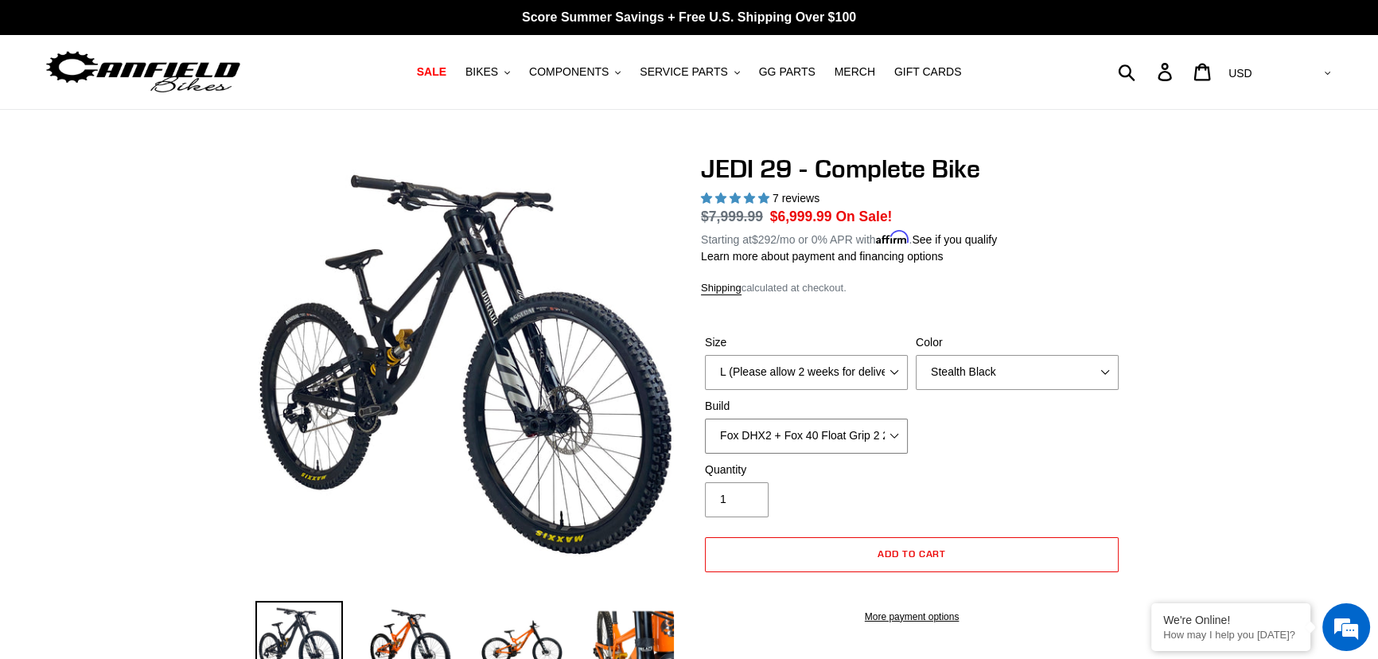
click at [705, 419] on select "RockShox Vivid + Boxxer ULT RC2 C3 200 + SRAM XO RockShox Vivid + Boxxer ULT RC…" at bounding box center [806, 436] width 203 height 35
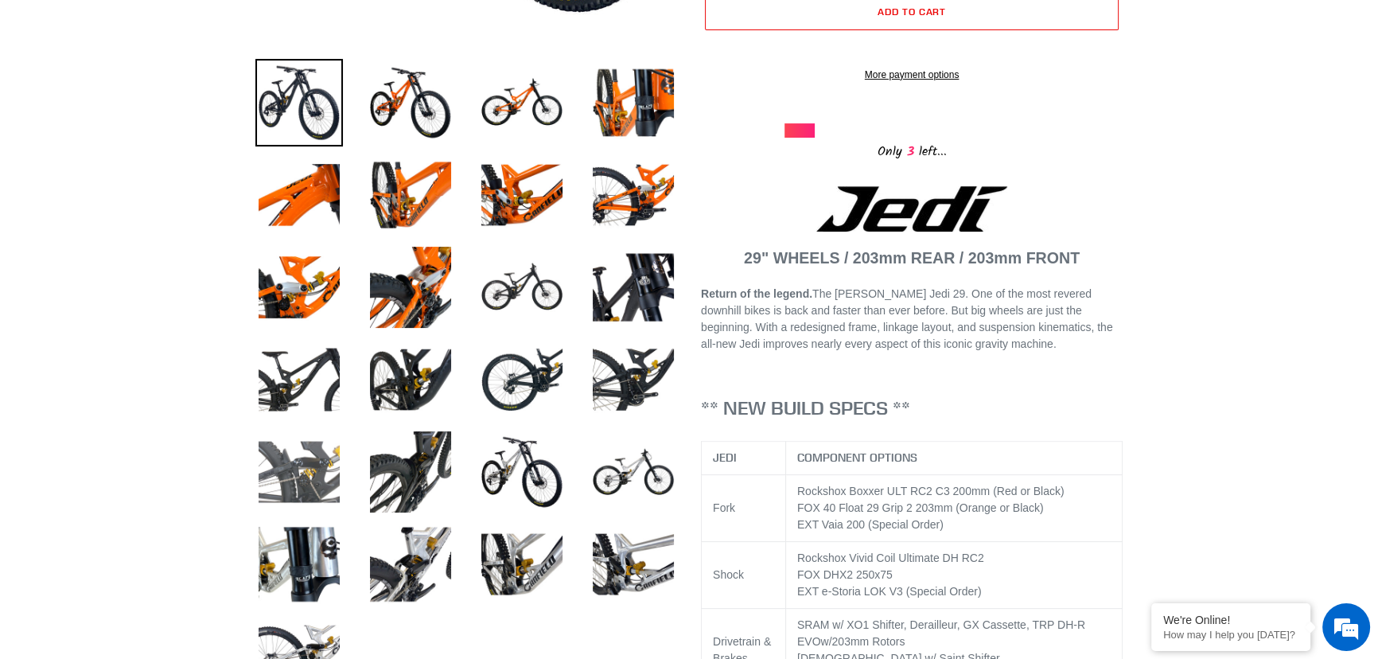
scroll to position [723, 0]
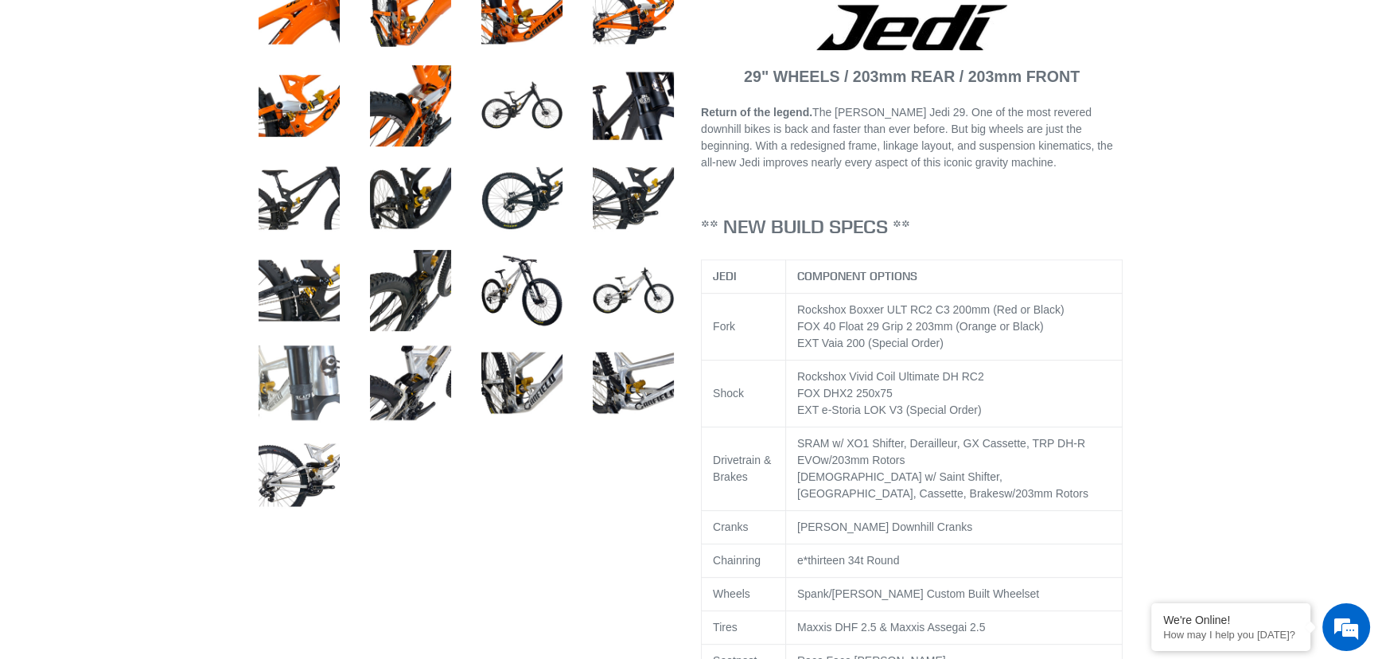
click at [318, 377] on img at bounding box center [299, 383] width 88 height 88
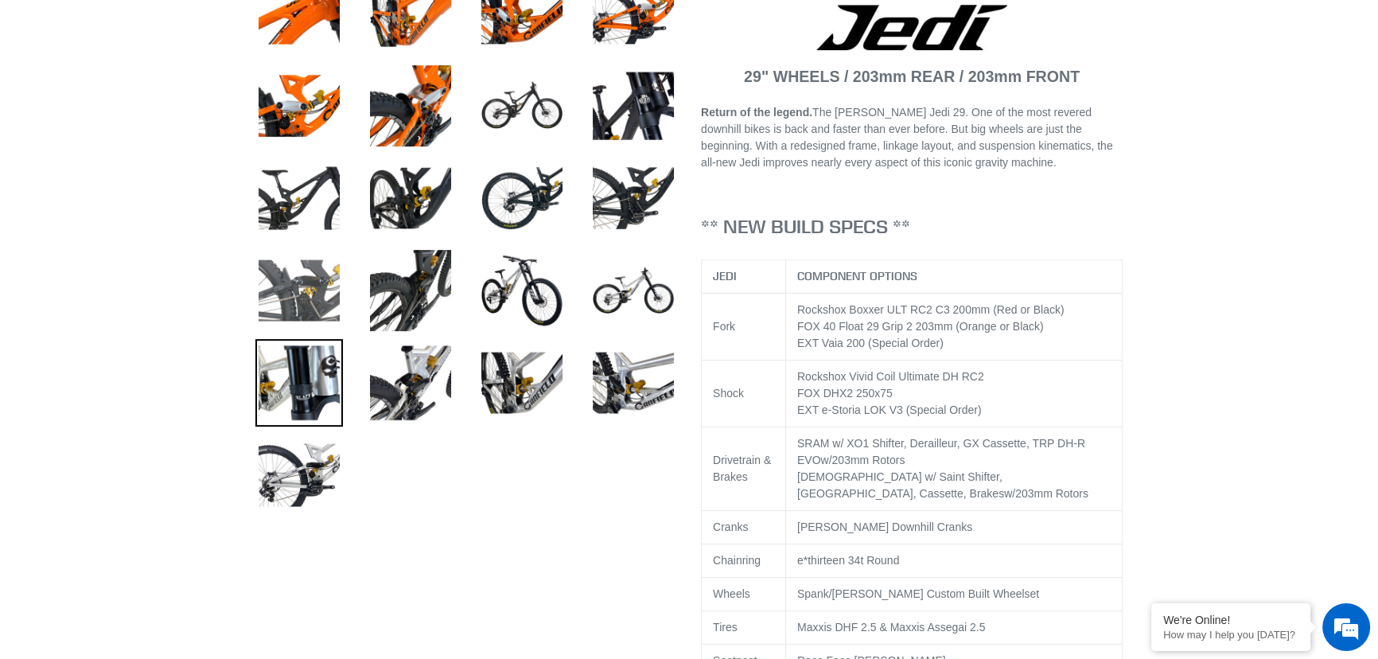
click at [326, 306] on img at bounding box center [299, 291] width 88 height 88
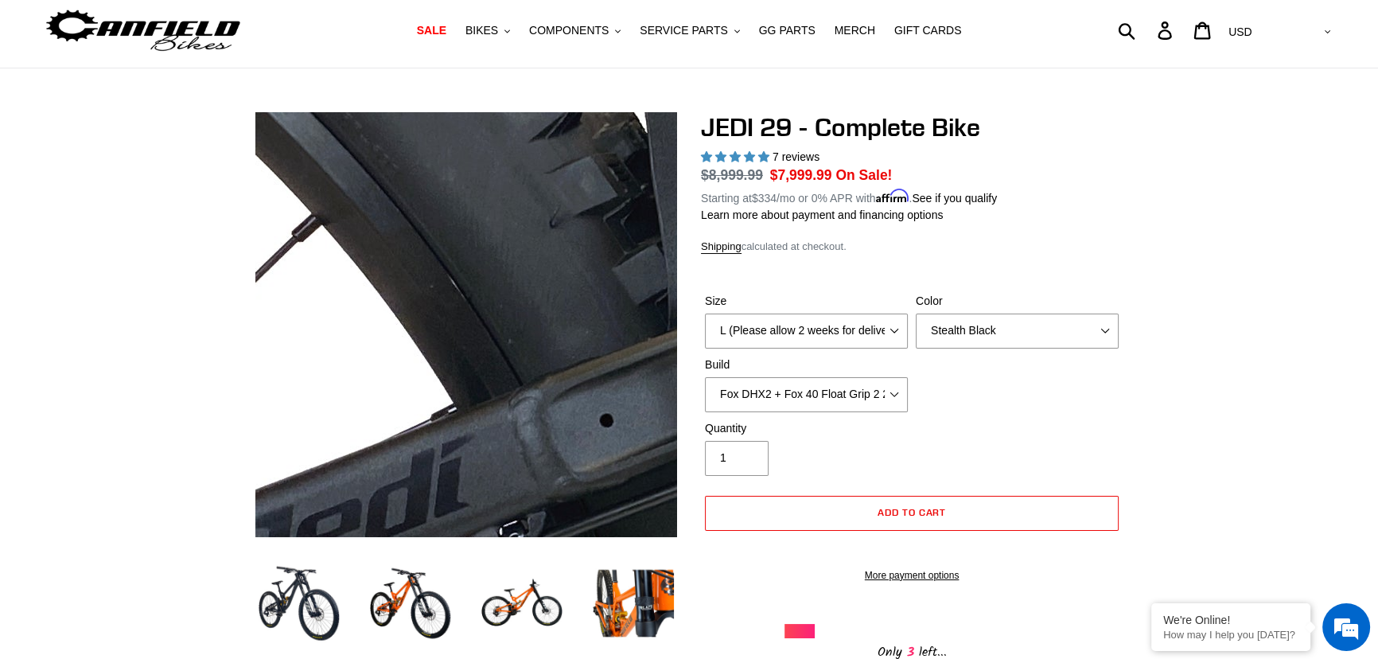
scroll to position [0, 0]
